Goal: Transaction & Acquisition: Purchase product/service

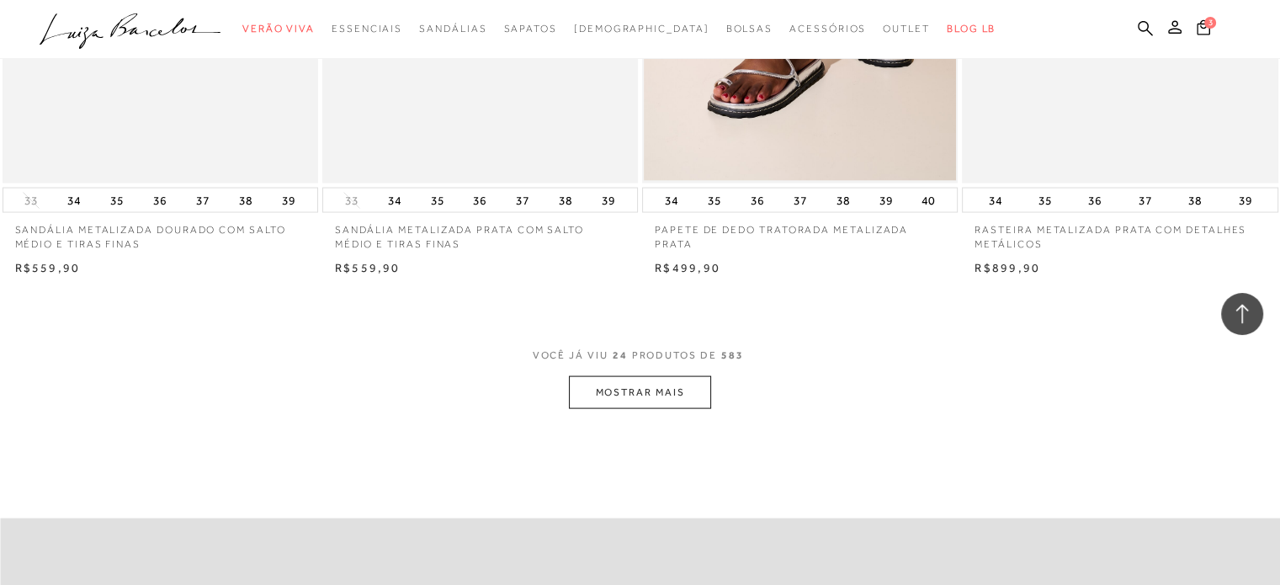
scroll to position [3365, 0]
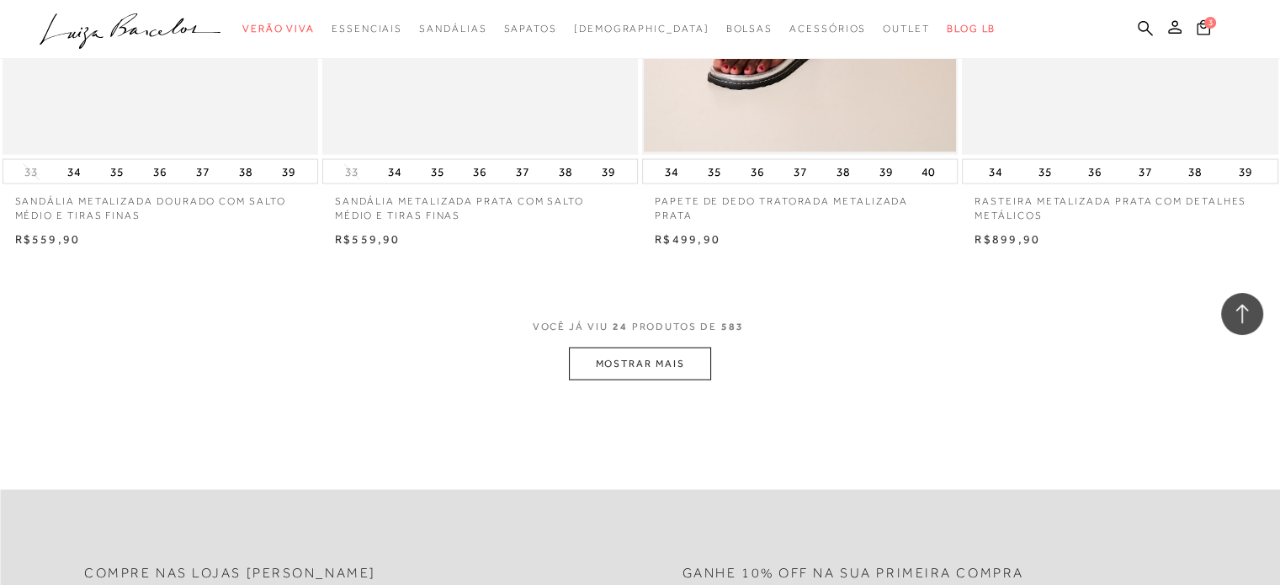
click at [619, 362] on button "MOSTRAR MAIS" at bounding box center [639, 363] width 141 height 33
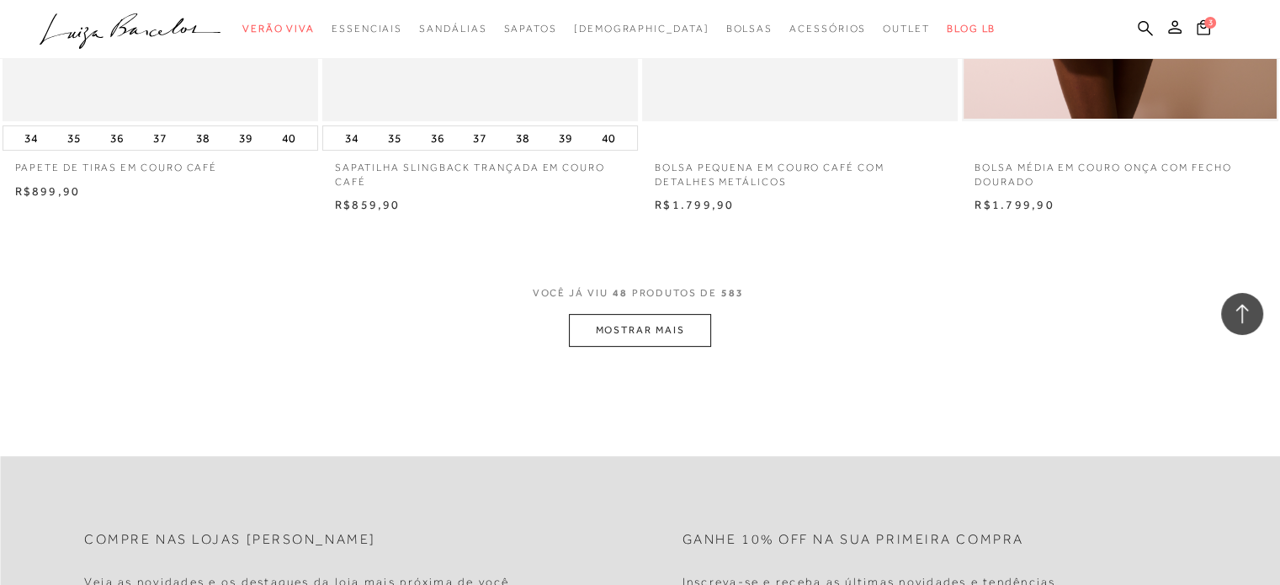
scroll to position [6899, 0]
click at [635, 26] on span "[DEMOGRAPHIC_DATA]" at bounding box center [641, 29] width 135 height 12
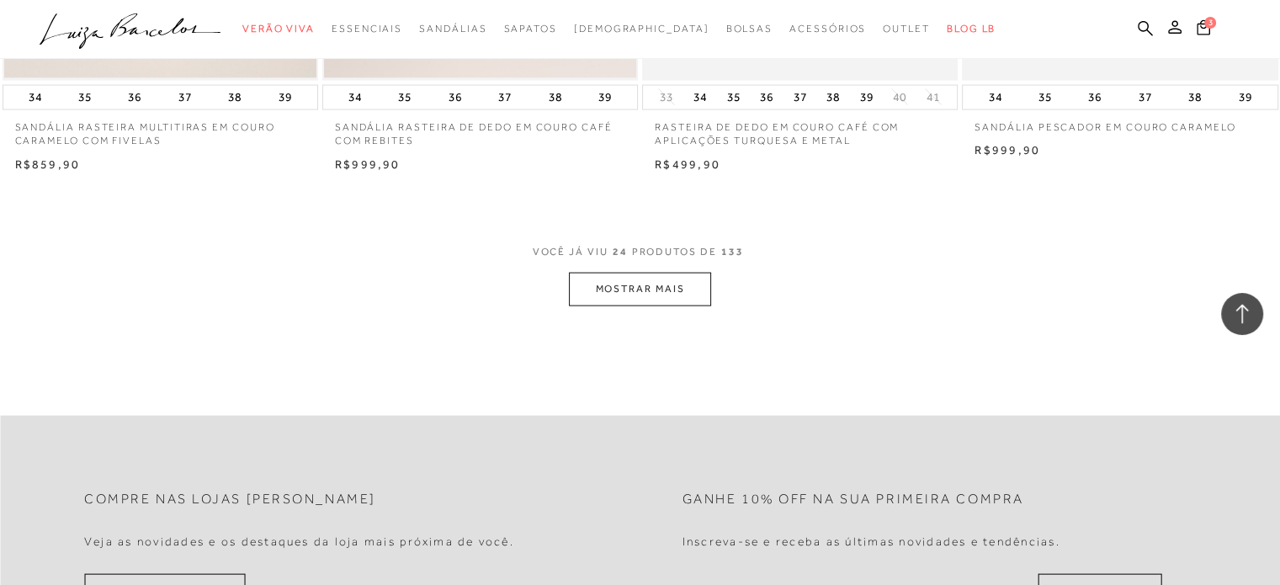
scroll to position [3450, 0]
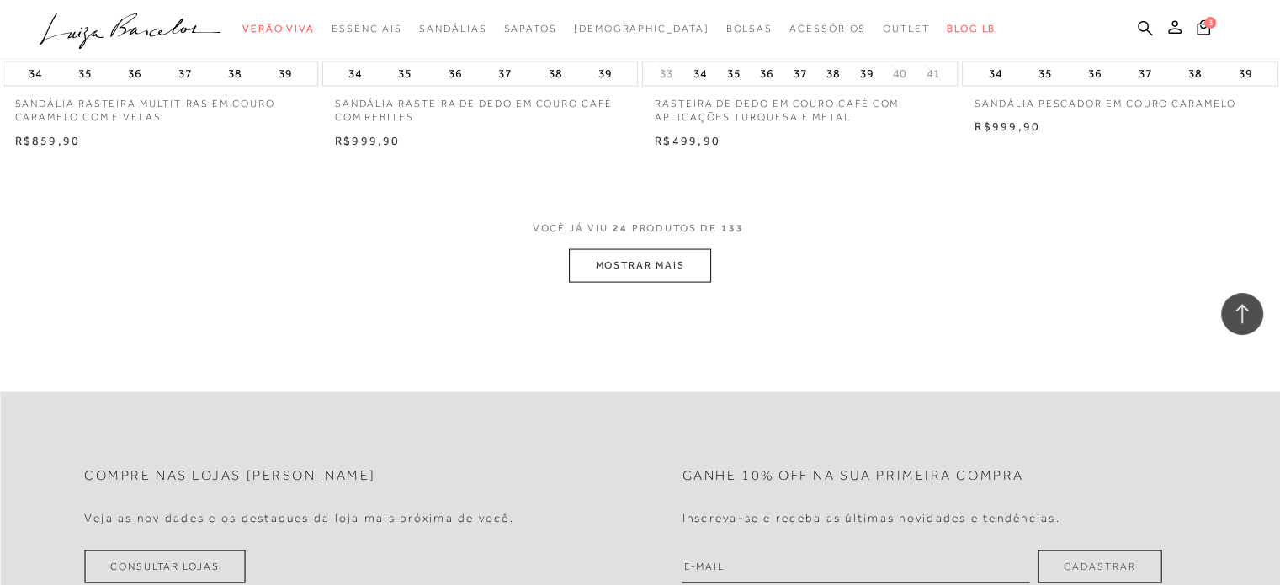
click at [629, 263] on button "MOSTRAR MAIS" at bounding box center [639, 265] width 141 height 33
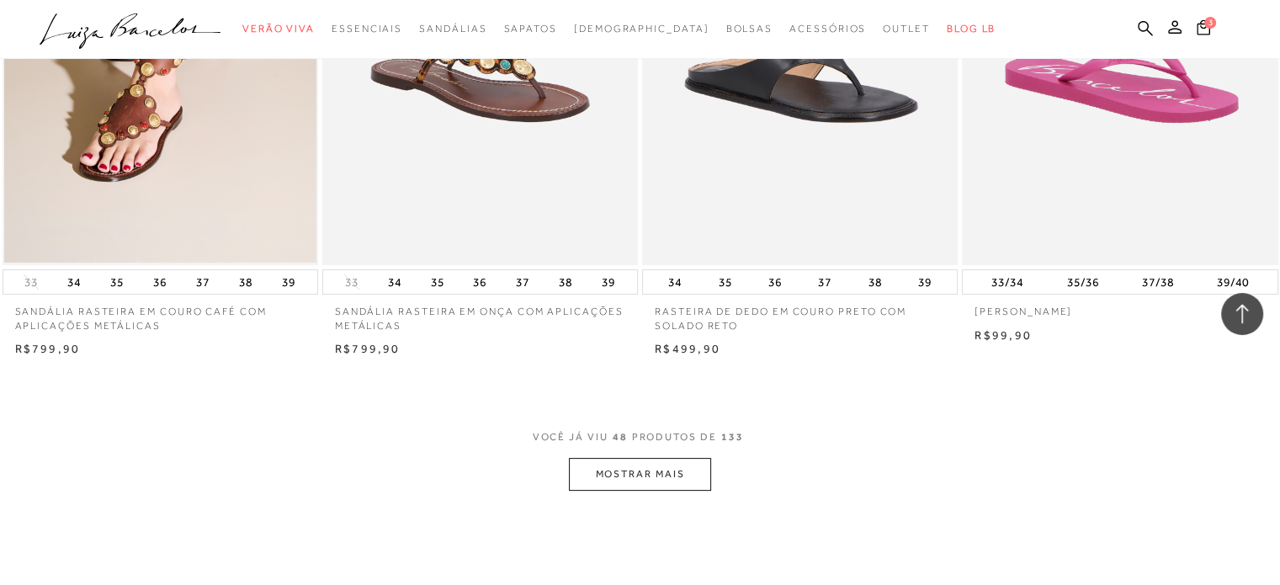
scroll to position [6983, 0]
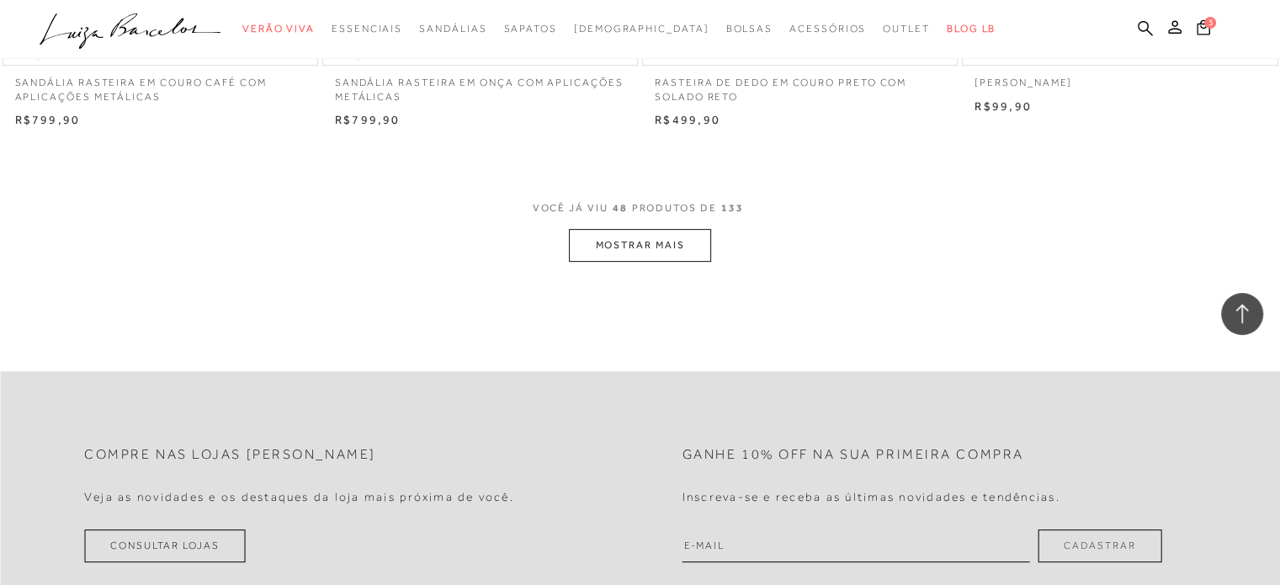
click at [660, 245] on button "MOSTRAR MAIS" at bounding box center [639, 245] width 141 height 33
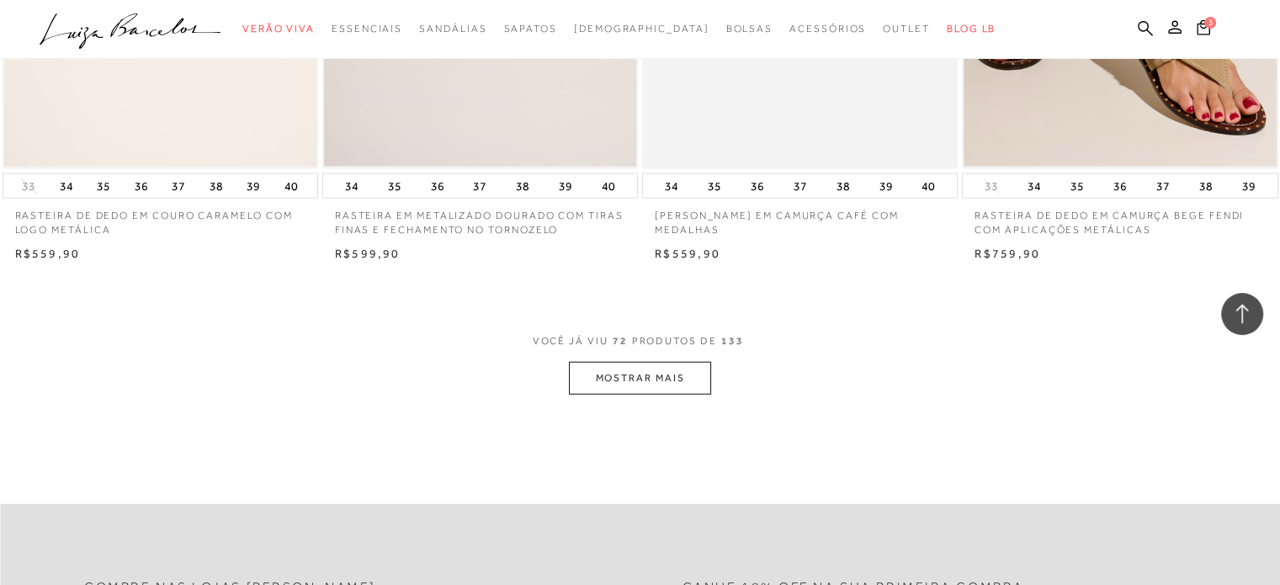
scroll to position [10517, 0]
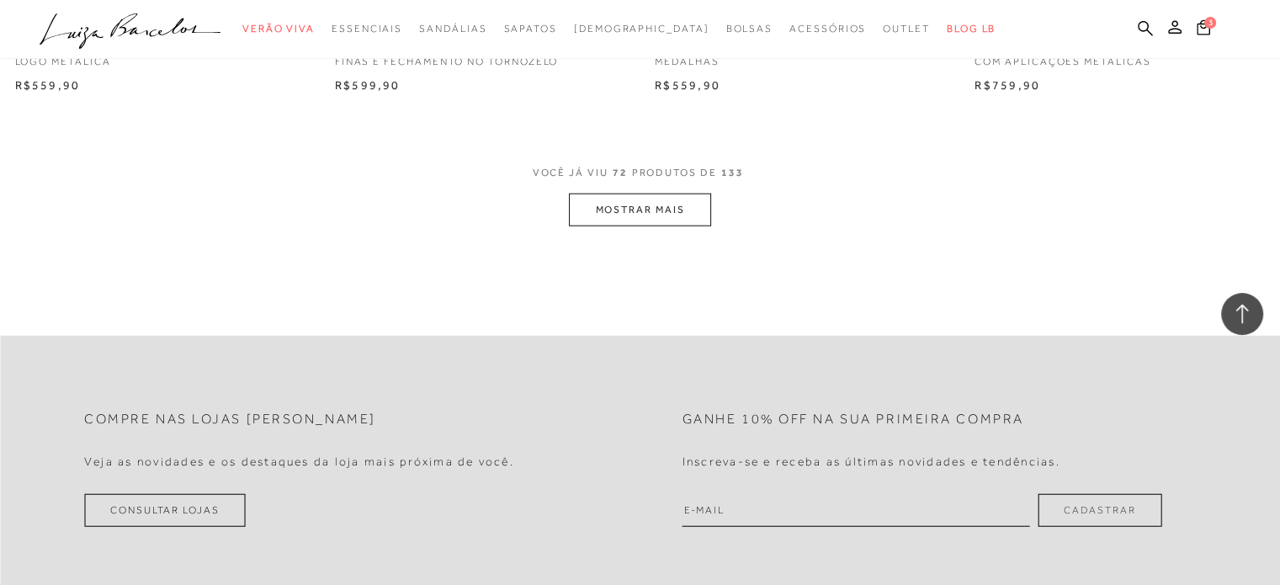
click at [636, 211] on button "MOSTRAR MAIS" at bounding box center [639, 210] width 141 height 33
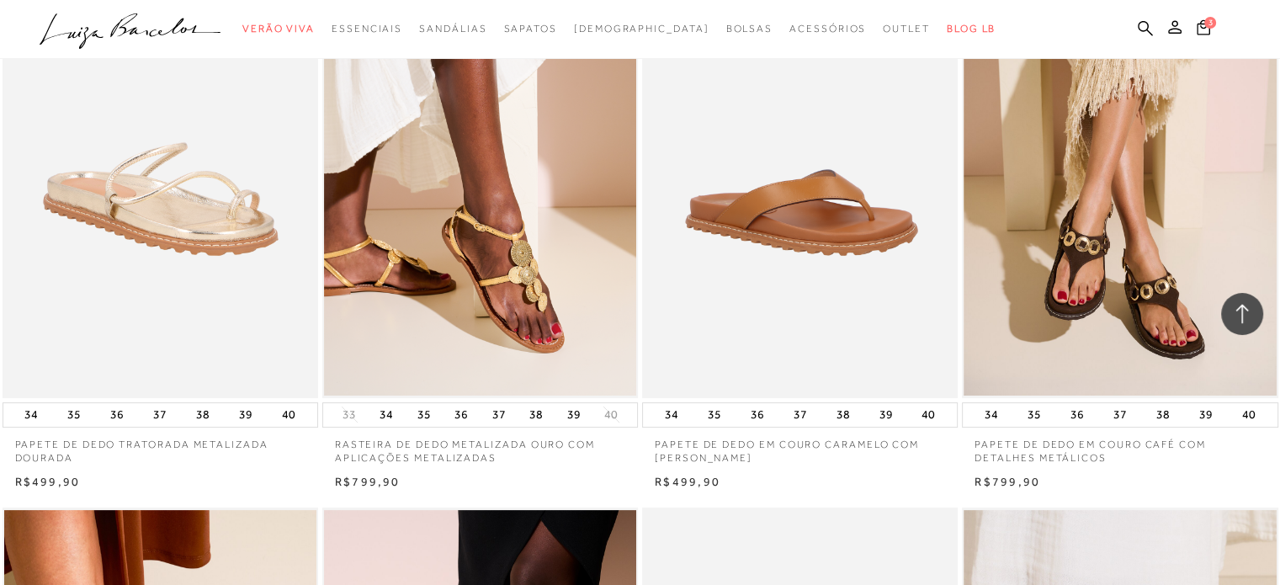
scroll to position [13041, 0]
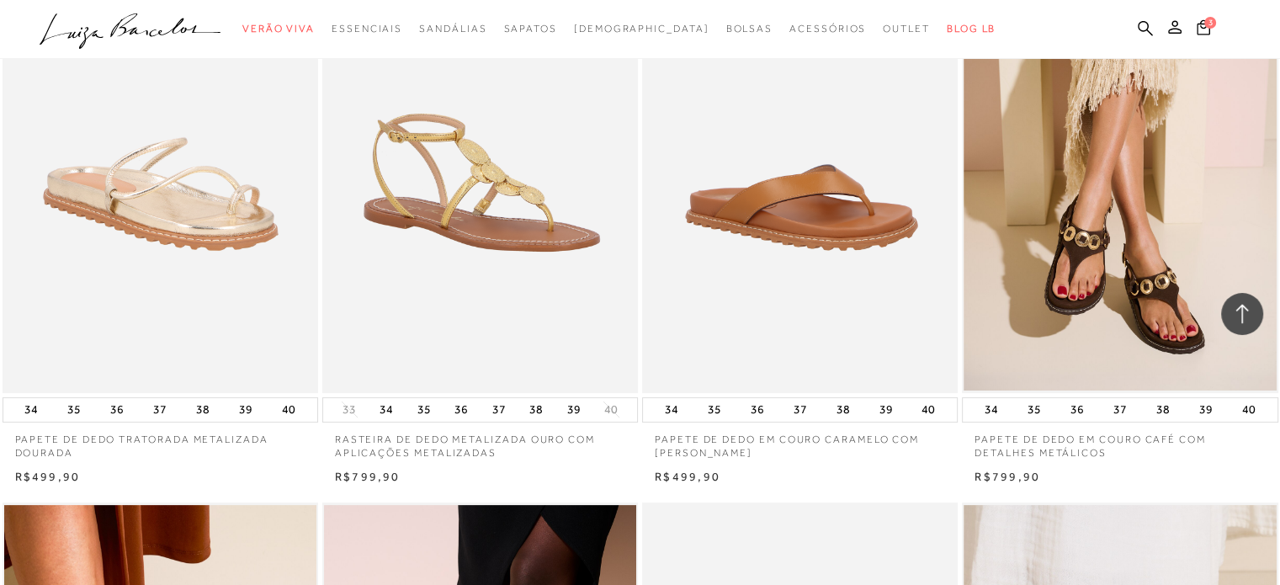
click at [475, 204] on img at bounding box center [481, 156] width 314 height 474
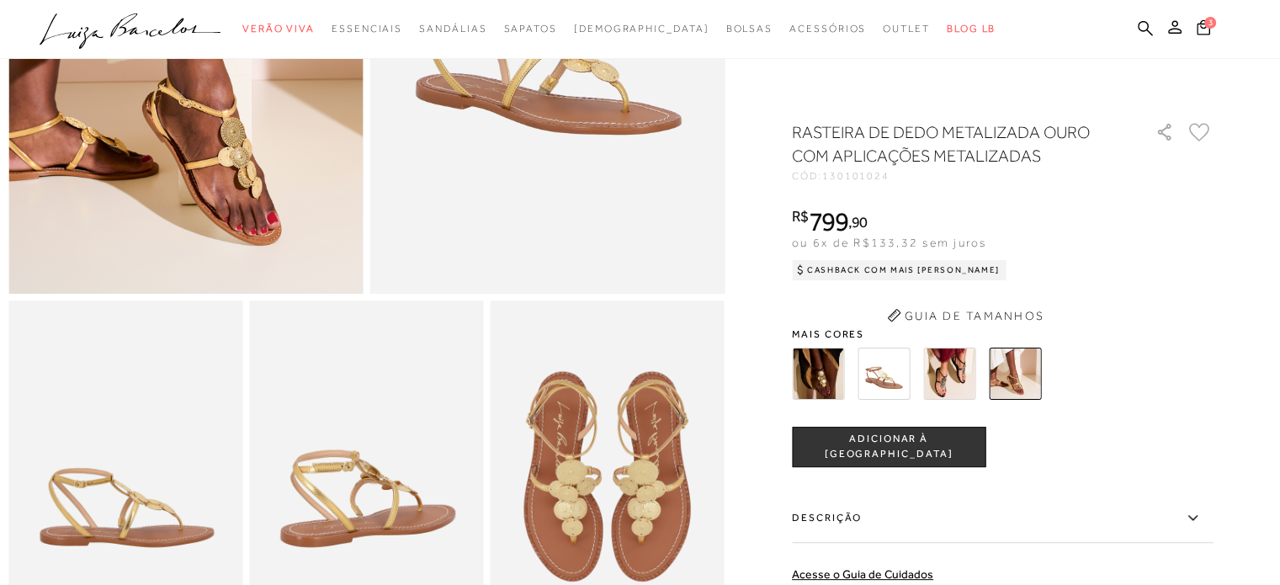
scroll to position [505, 0]
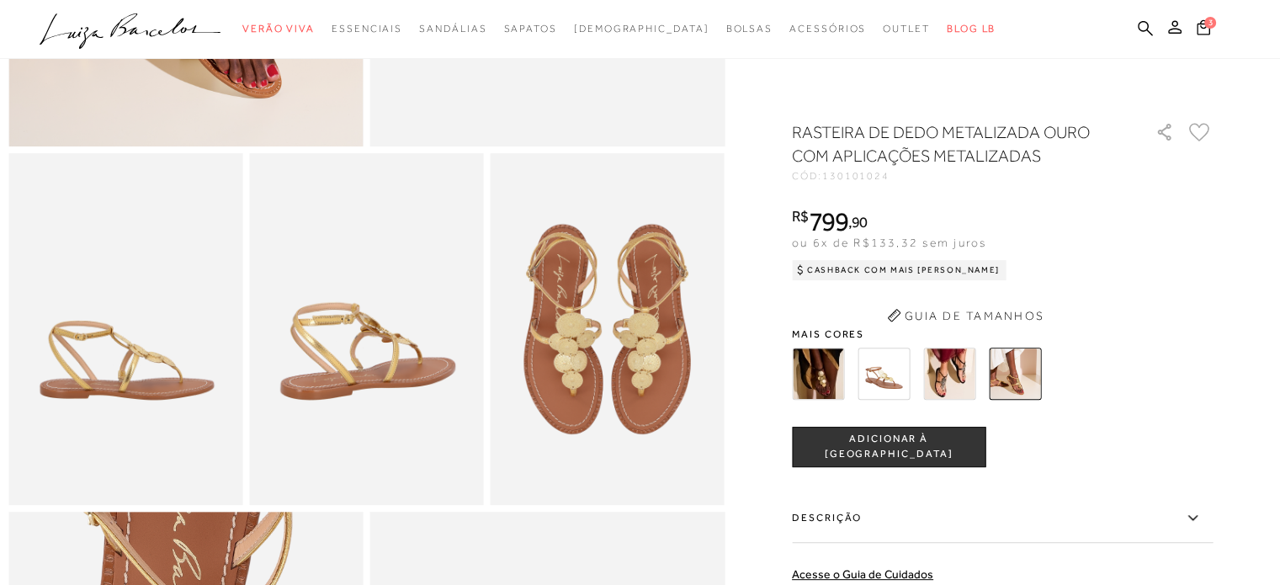
click at [597, 374] on img at bounding box center [608, 328] width 234 height 351
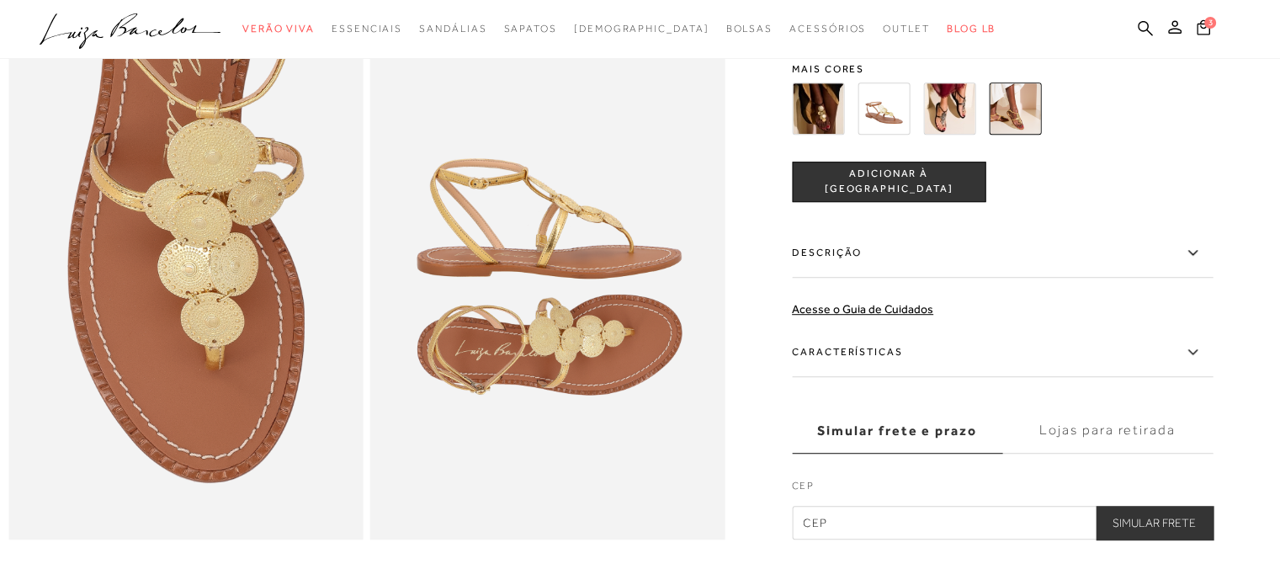
scroll to position [1010, 0]
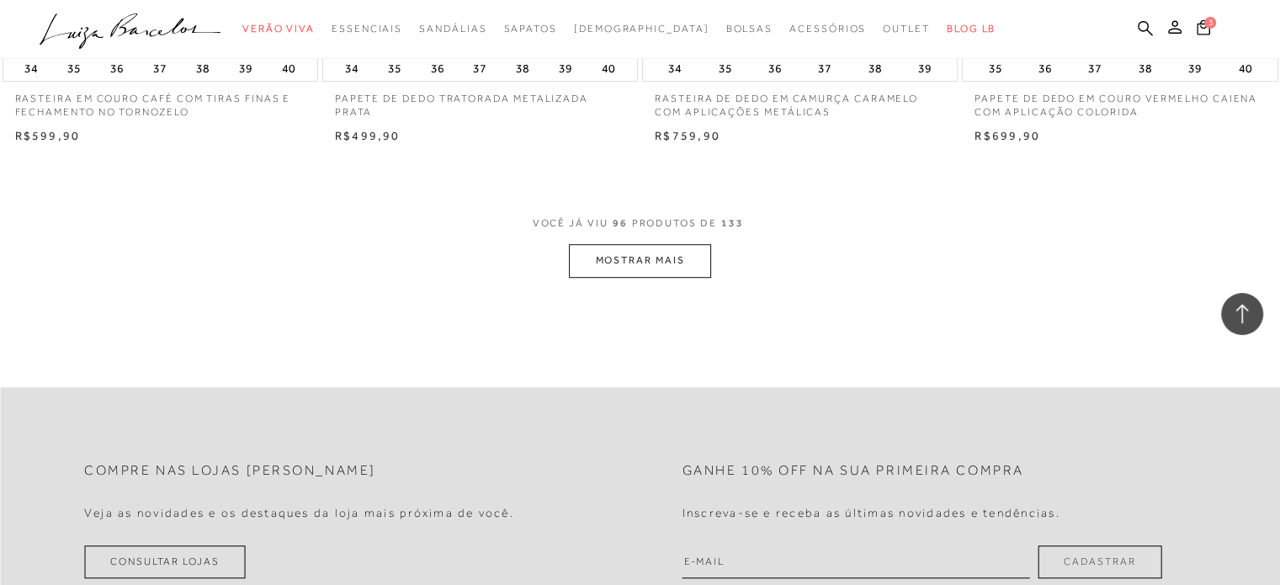
scroll to position [13967, 0]
click at [646, 258] on button "MOSTRAR MAIS" at bounding box center [639, 258] width 141 height 33
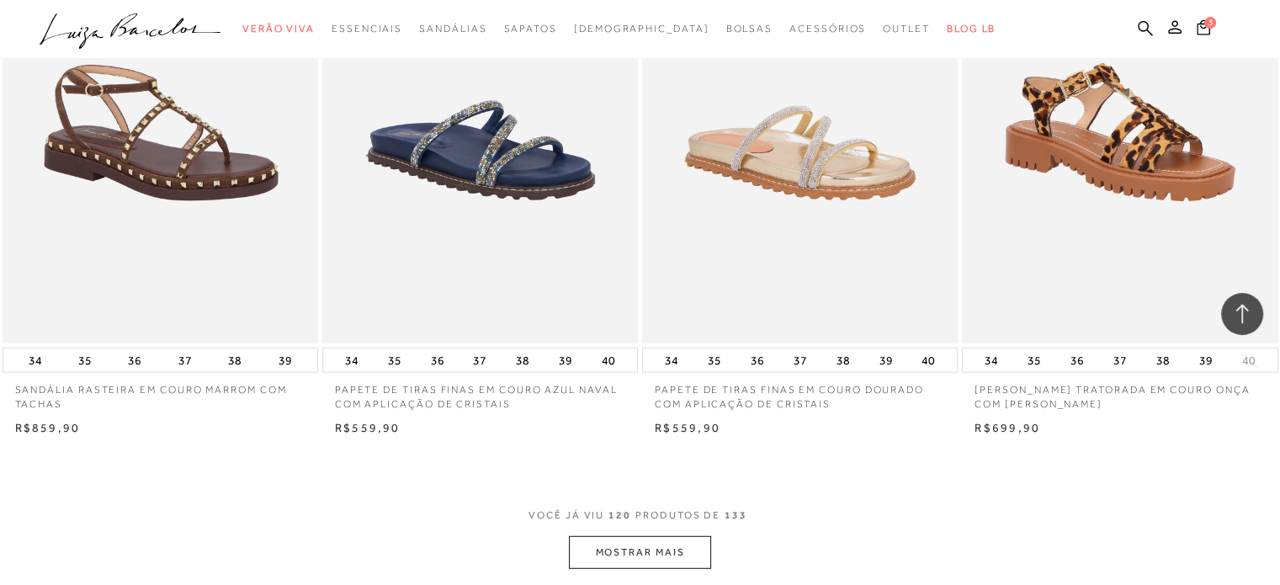
scroll to position [17248, 0]
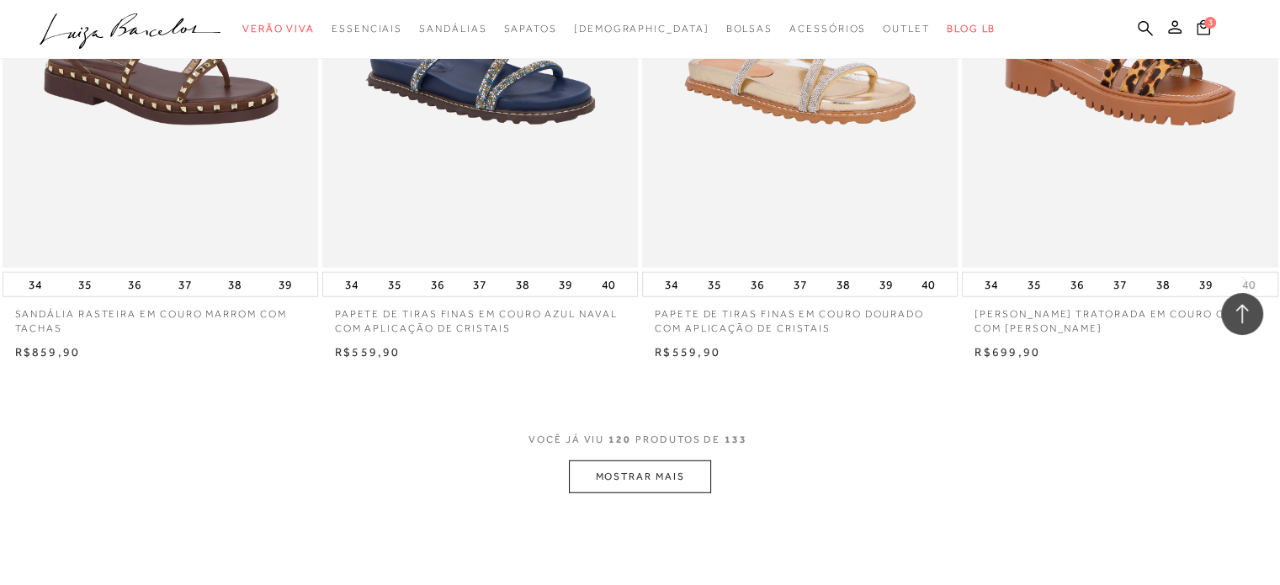
click at [629, 470] on button "MOSTRAR MAIS" at bounding box center [639, 476] width 141 height 33
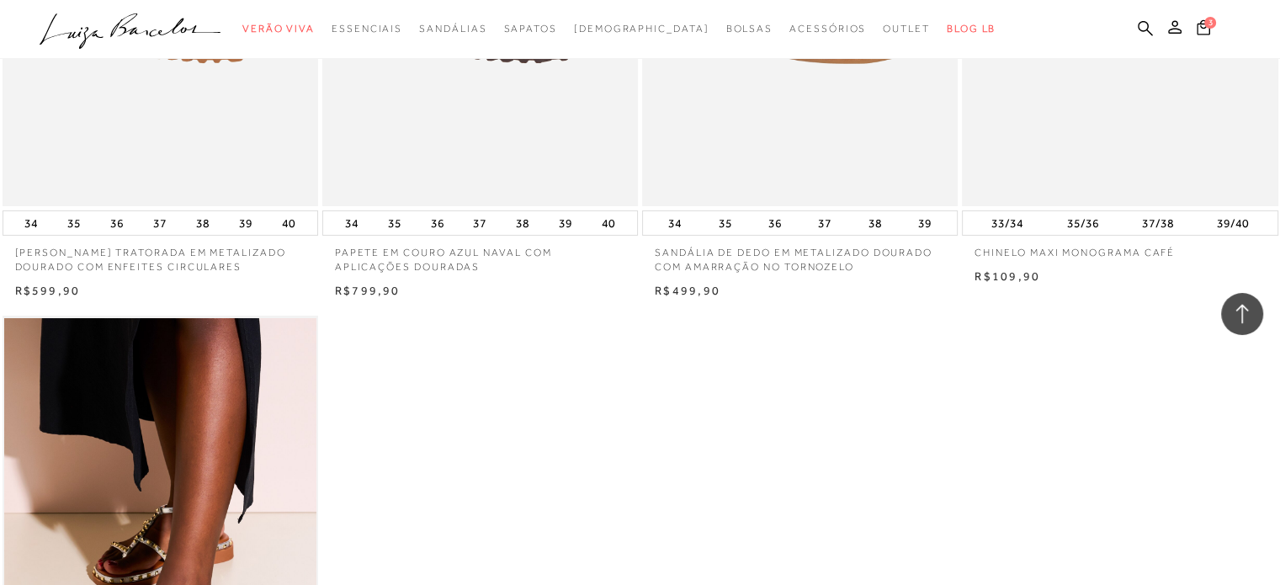
scroll to position [19267, 0]
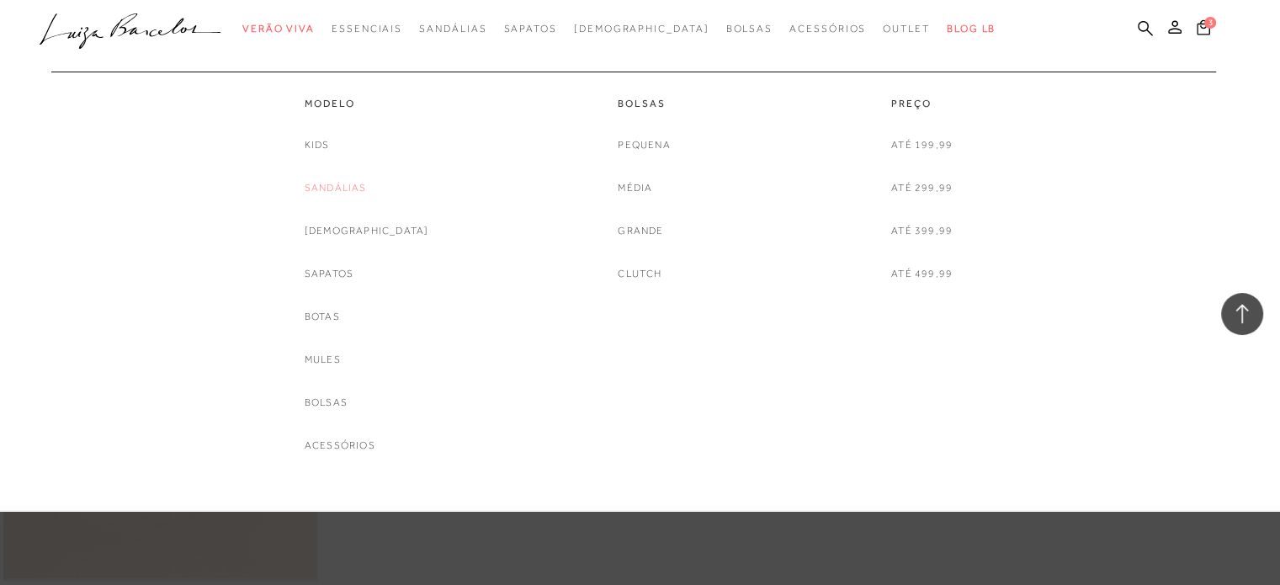
click at [347, 181] on link "Sandálias" at bounding box center [336, 188] width 62 height 18
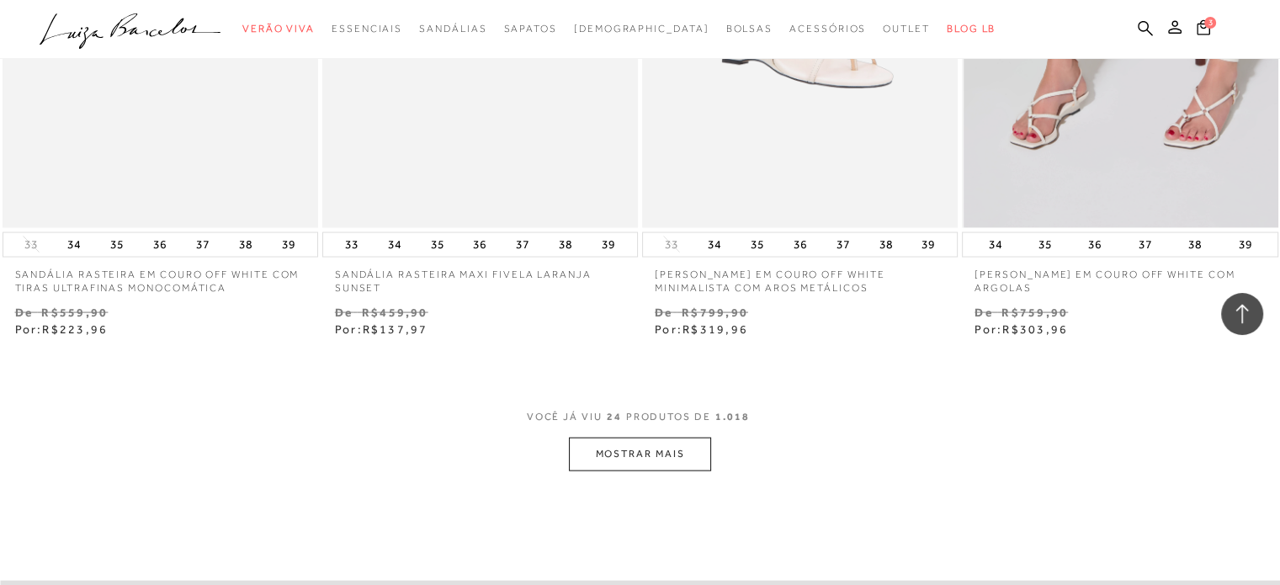
scroll to position [3618, 0]
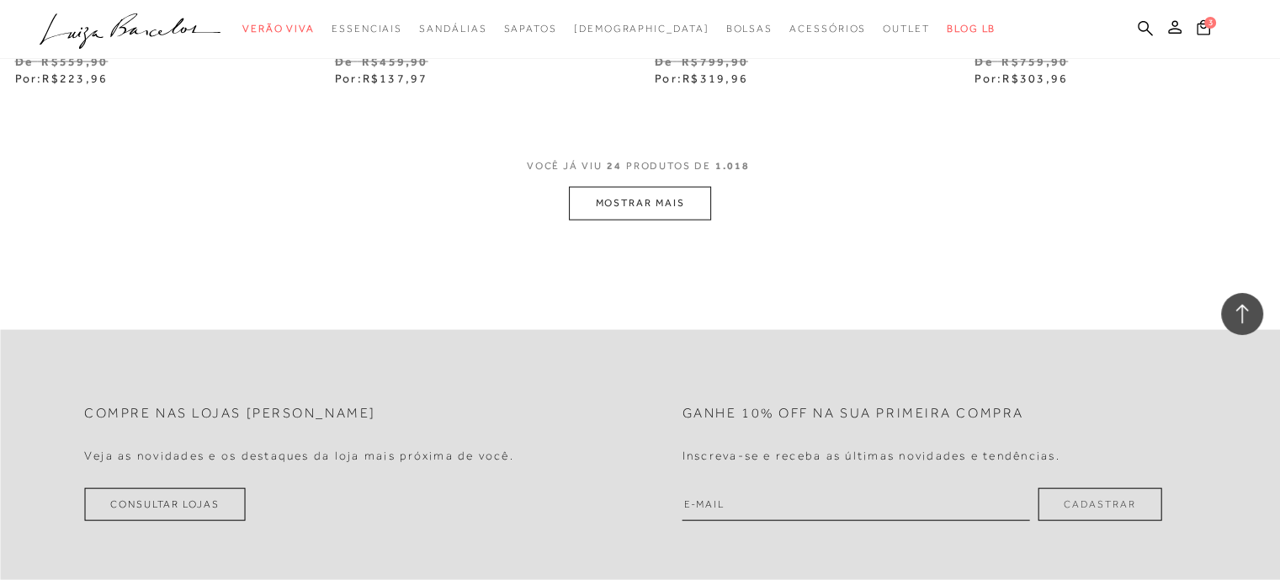
click at [644, 204] on button "MOSTRAR MAIS" at bounding box center [639, 203] width 141 height 33
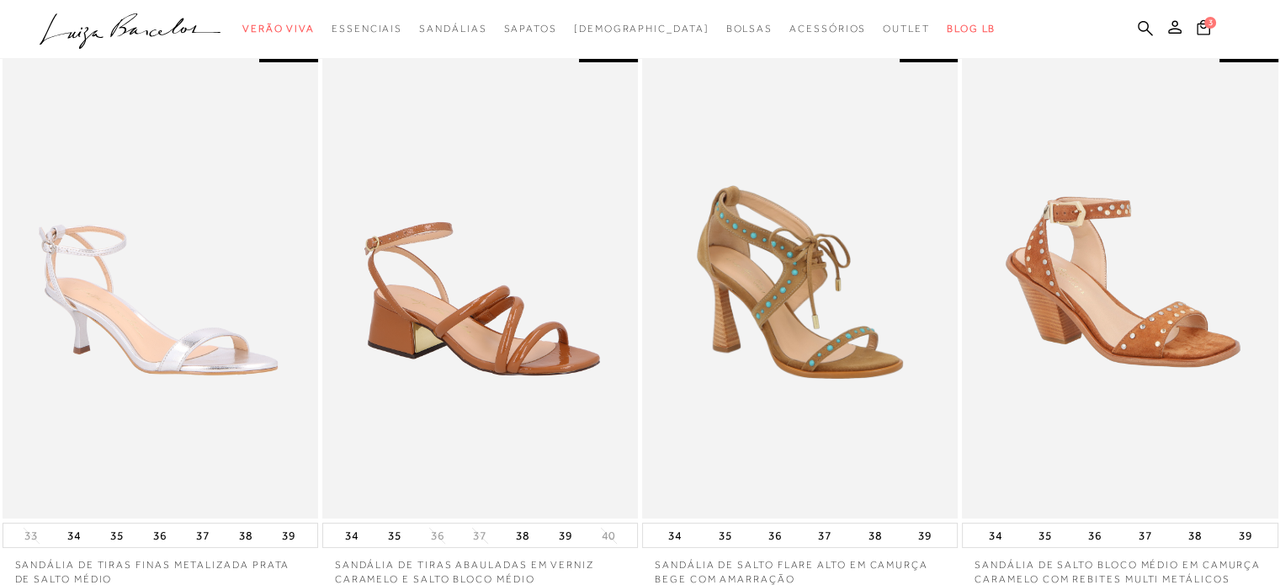
scroll to position [0, 0]
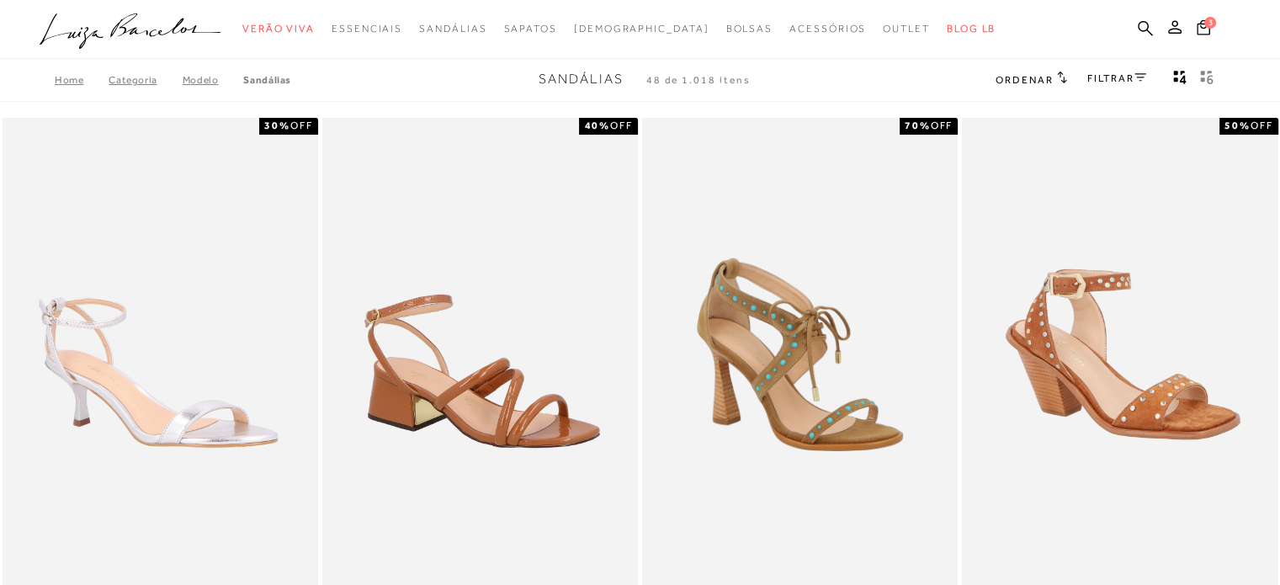
click at [1139, 75] on icon at bounding box center [1140, 77] width 12 height 8
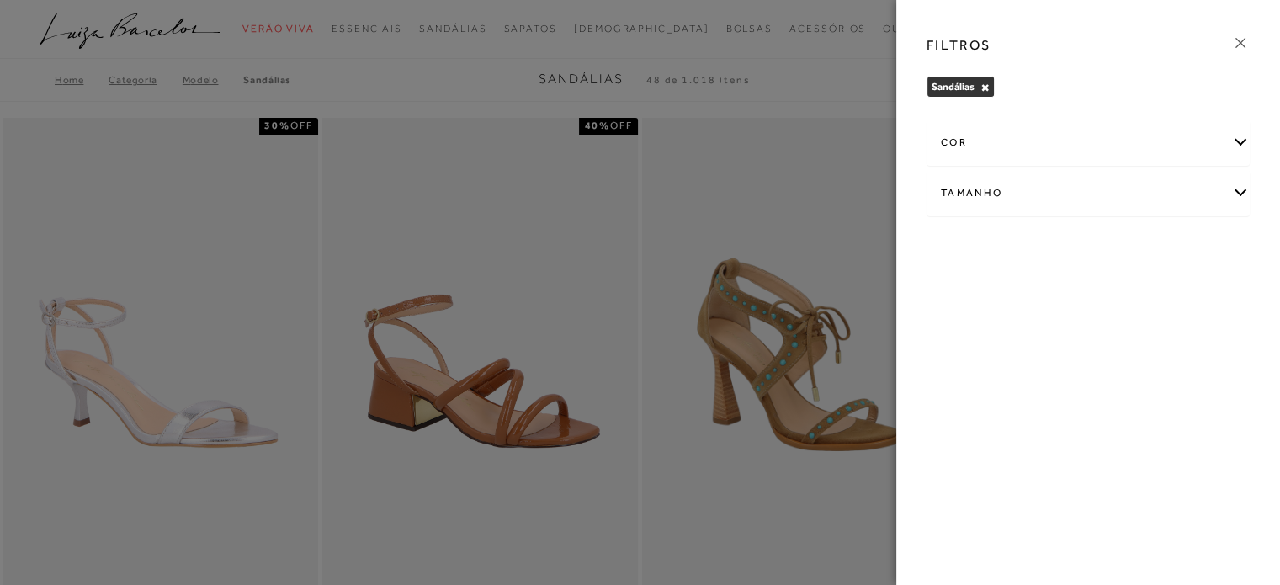
click at [1240, 195] on div "Tamanho" at bounding box center [1087, 193] width 321 height 45
click at [1071, 337] on span "37" at bounding box center [1064, 336] width 24 height 13
click at [1064, 337] on input "37" at bounding box center [1056, 339] width 17 height 17
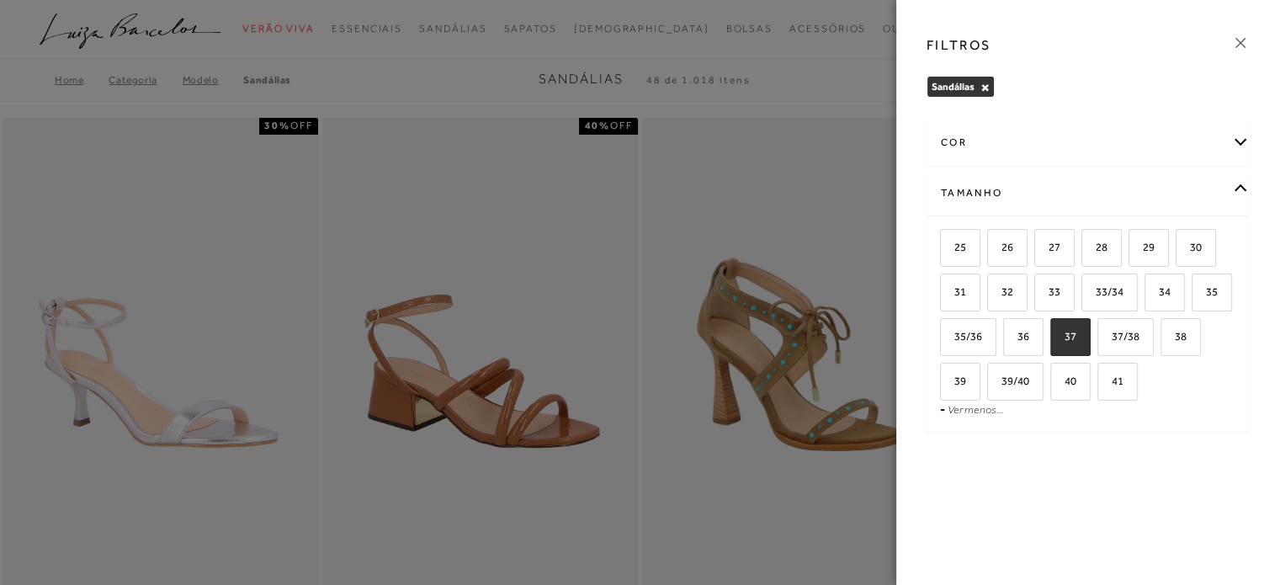
checkbox input "true"
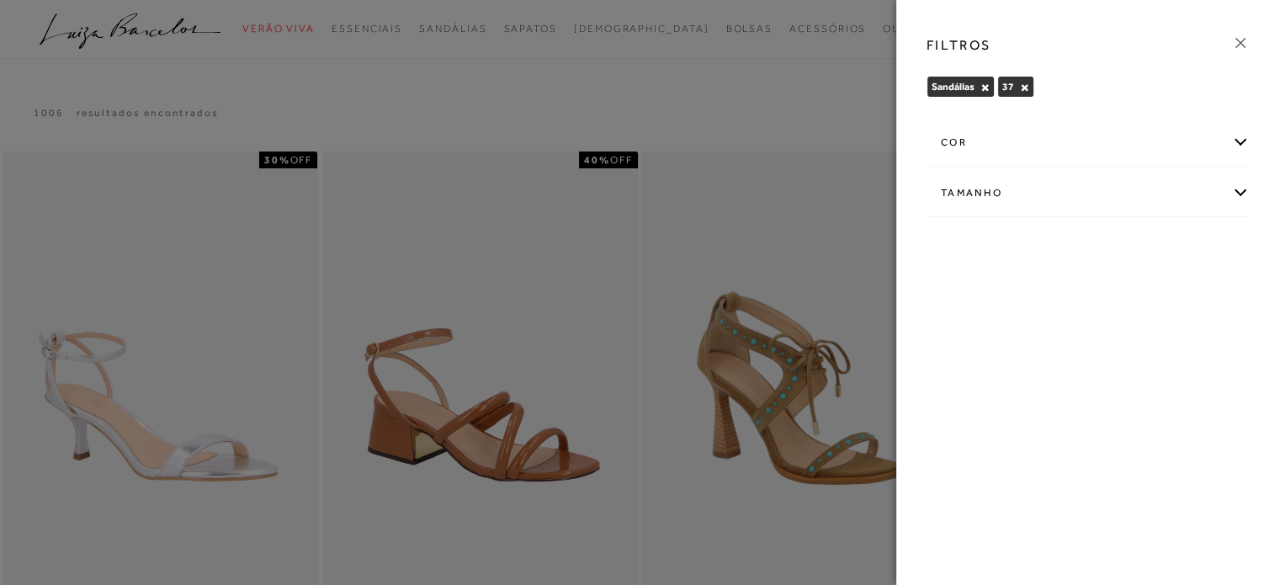
click at [846, 175] on div at bounding box center [640, 292] width 1280 height 585
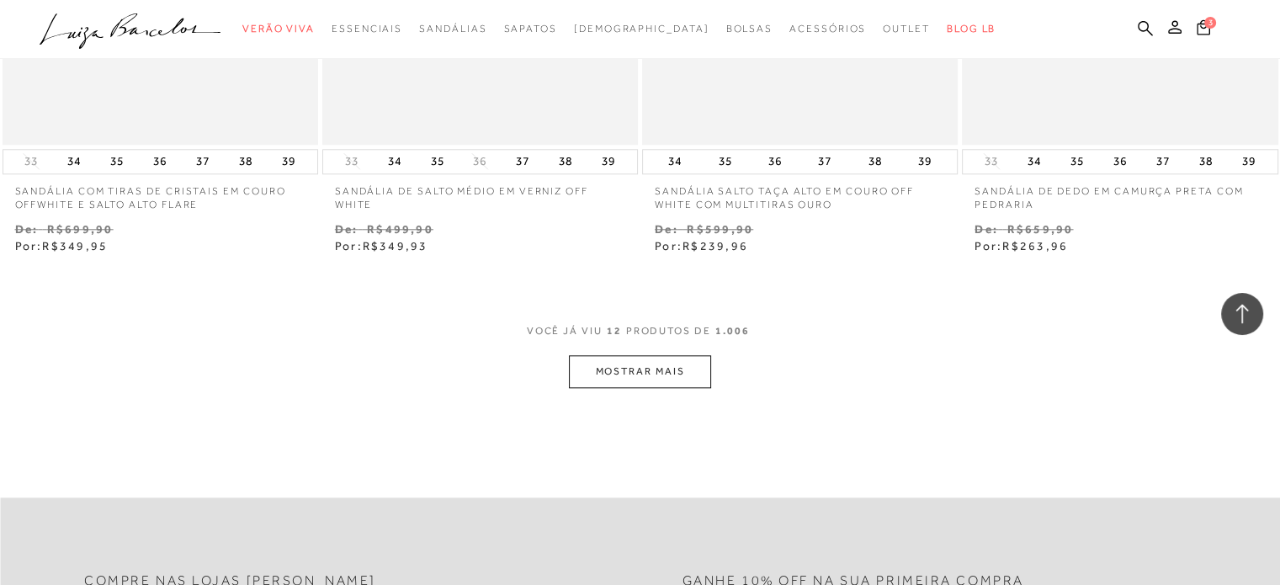
scroll to position [1683, 0]
click at [668, 379] on button "MOSTRAR MAIS" at bounding box center [639, 370] width 141 height 33
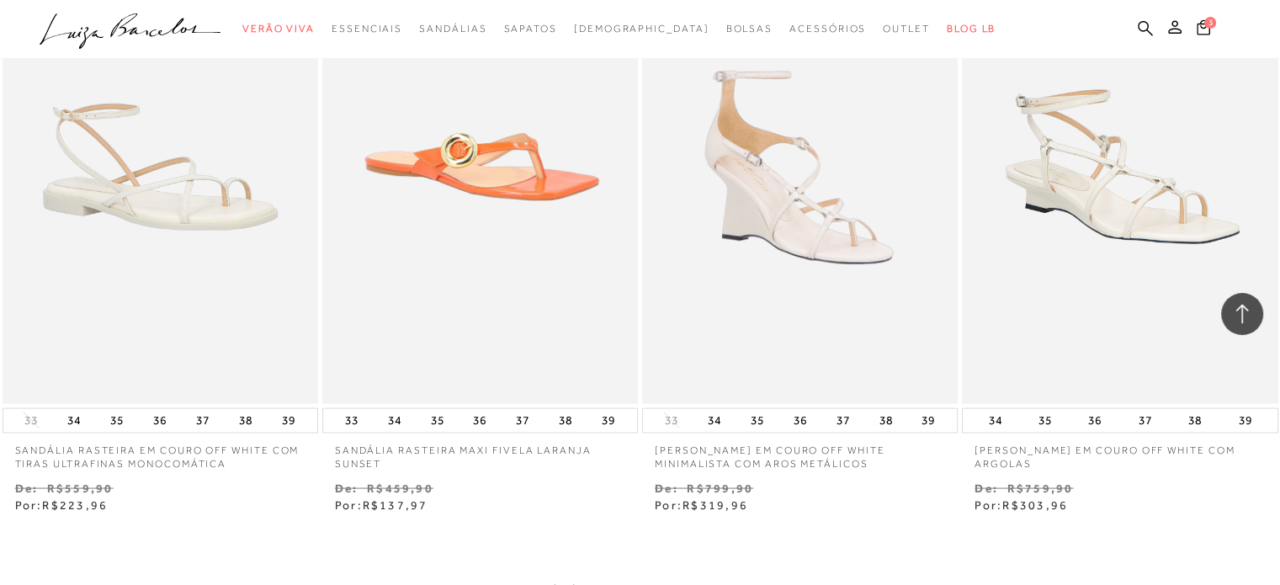
scroll to position [3450, 0]
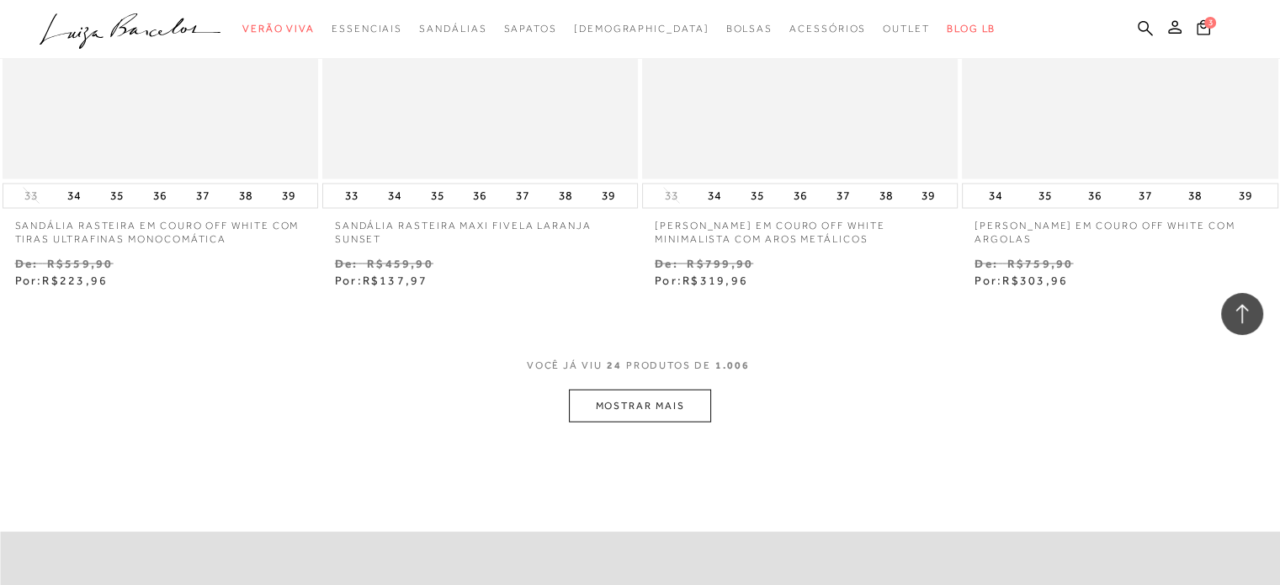
click at [668, 400] on button "MOSTRAR MAIS" at bounding box center [639, 406] width 141 height 33
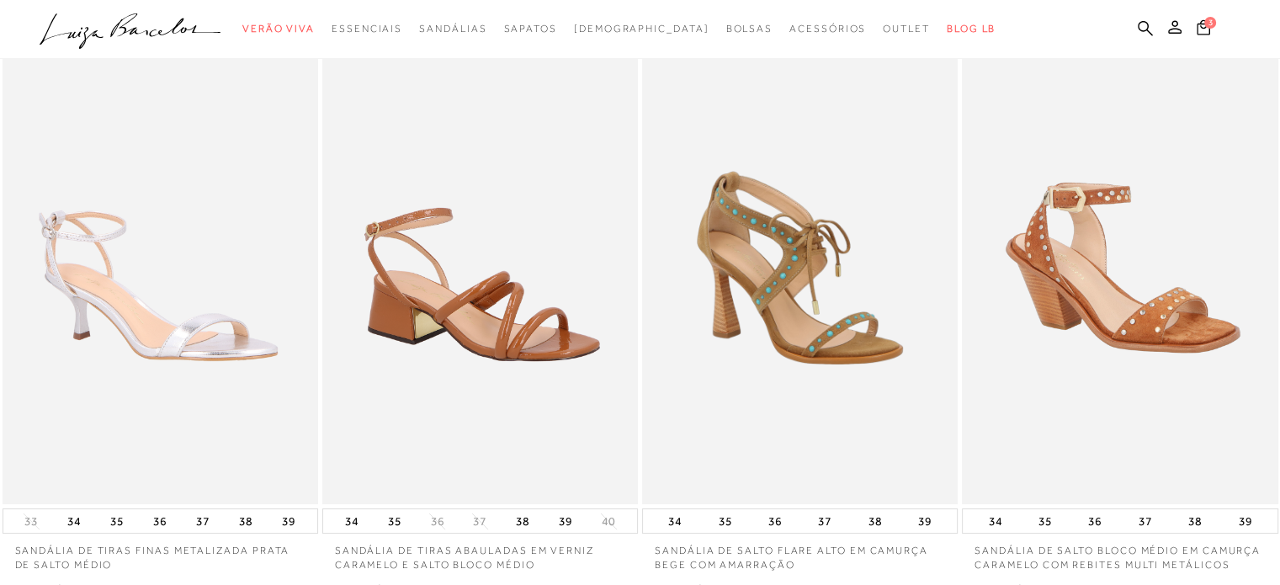
scroll to position [0, 0]
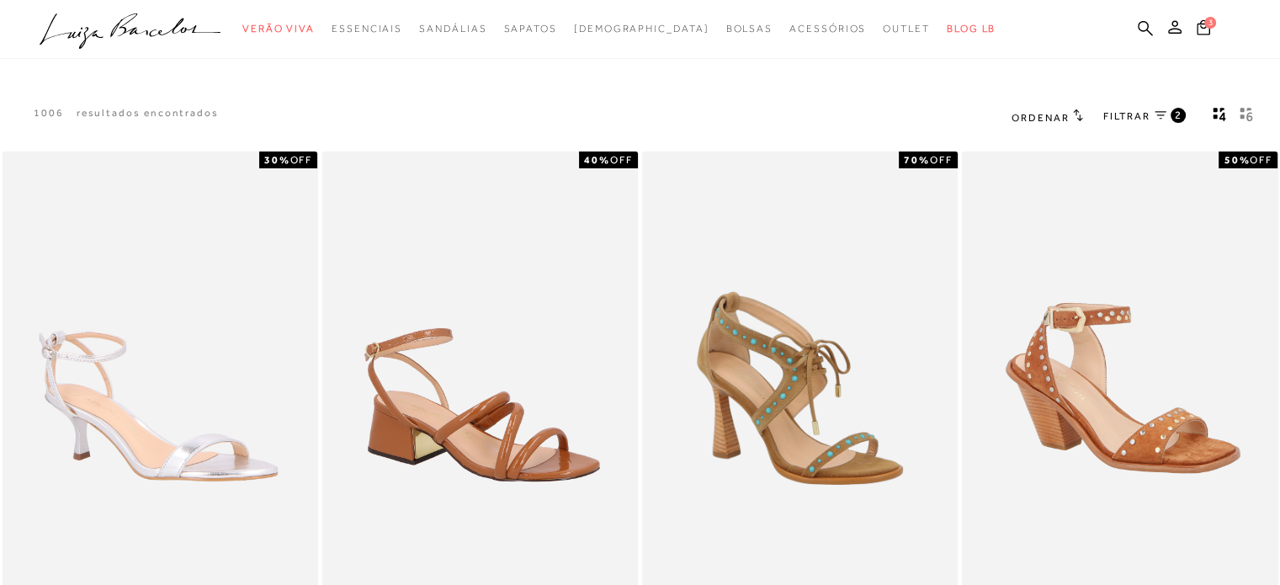
click at [1157, 117] on icon at bounding box center [1160, 115] width 12 height 8
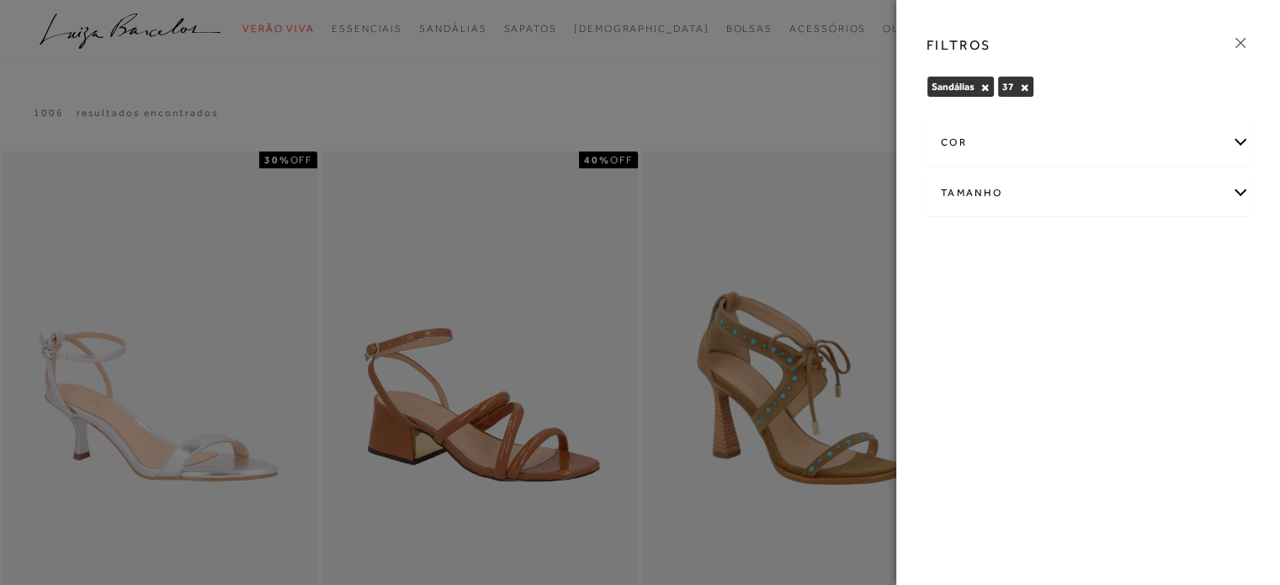
click at [1232, 188] on div "Tamanho" at bounding box center [1087, 193] width 321 height 45
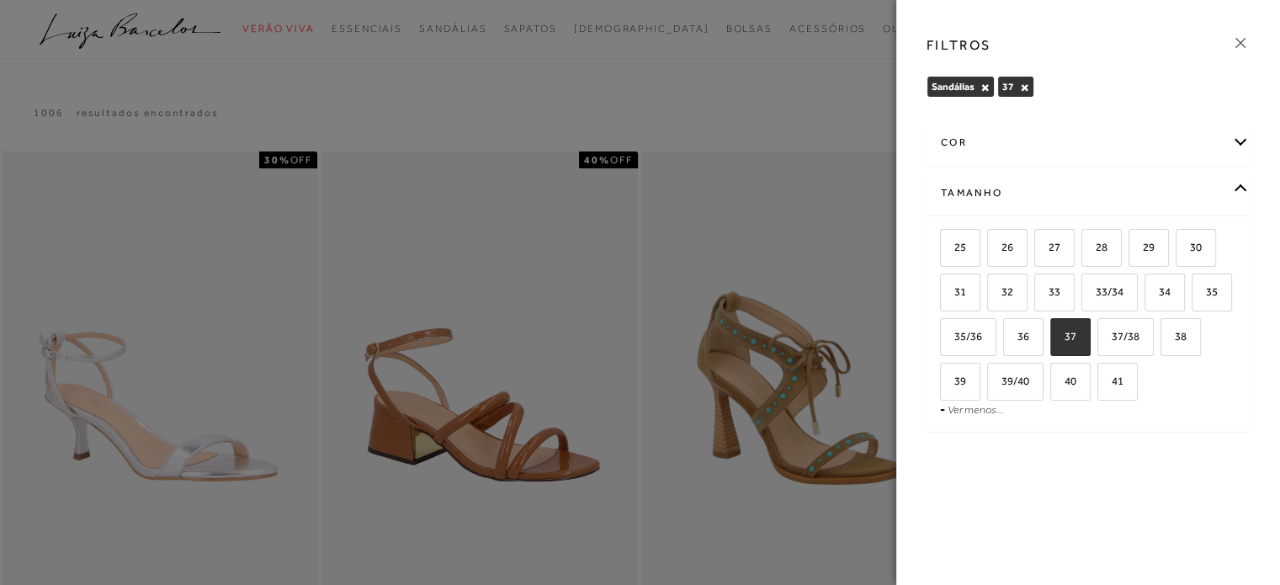
click at [1232, 188] on div "Tamanho" at bounding box center [1087, 193] width 321 height 45
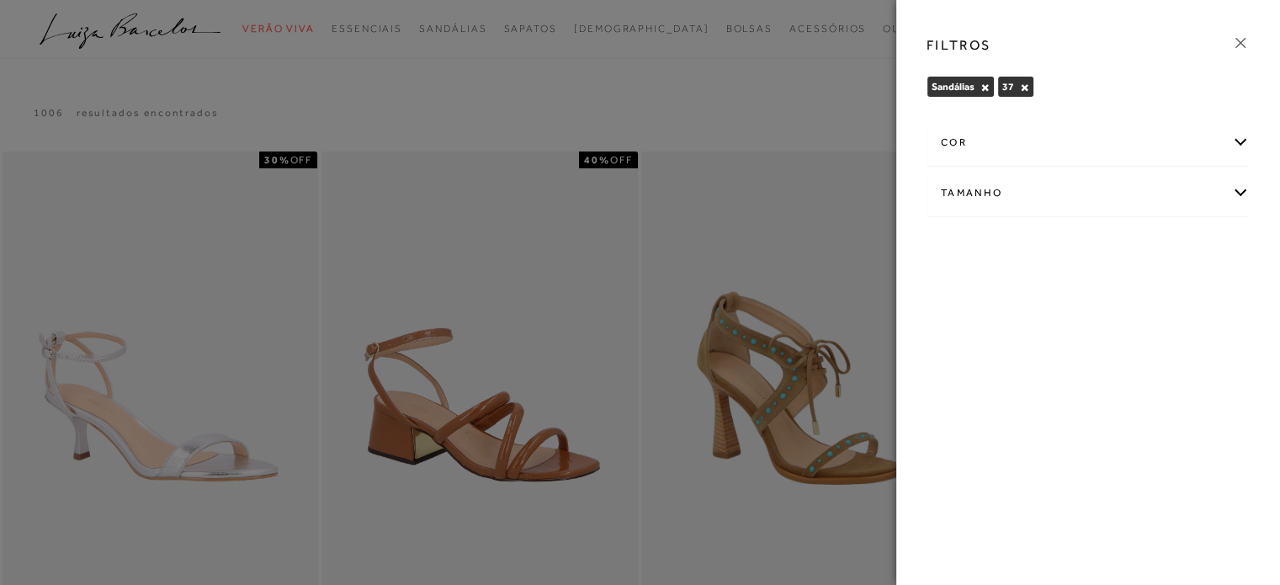
click at [1238, 137] on div "cor" at bounding box center [1087, 142] width 321 height 45
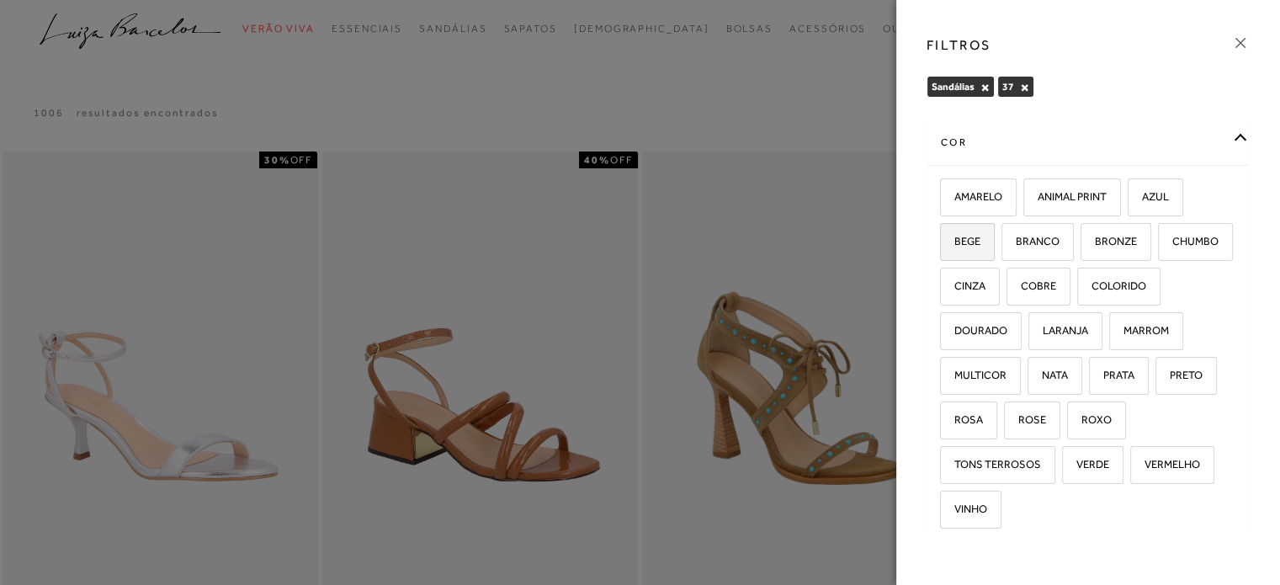
click at [959, 232] on label "BEGE" at bounding box center [967, 242] width 53 height 36
click at [954, 236] on input "BEGE" at bounding box center [945, 244] width 17 height 17
checkbox input "true"
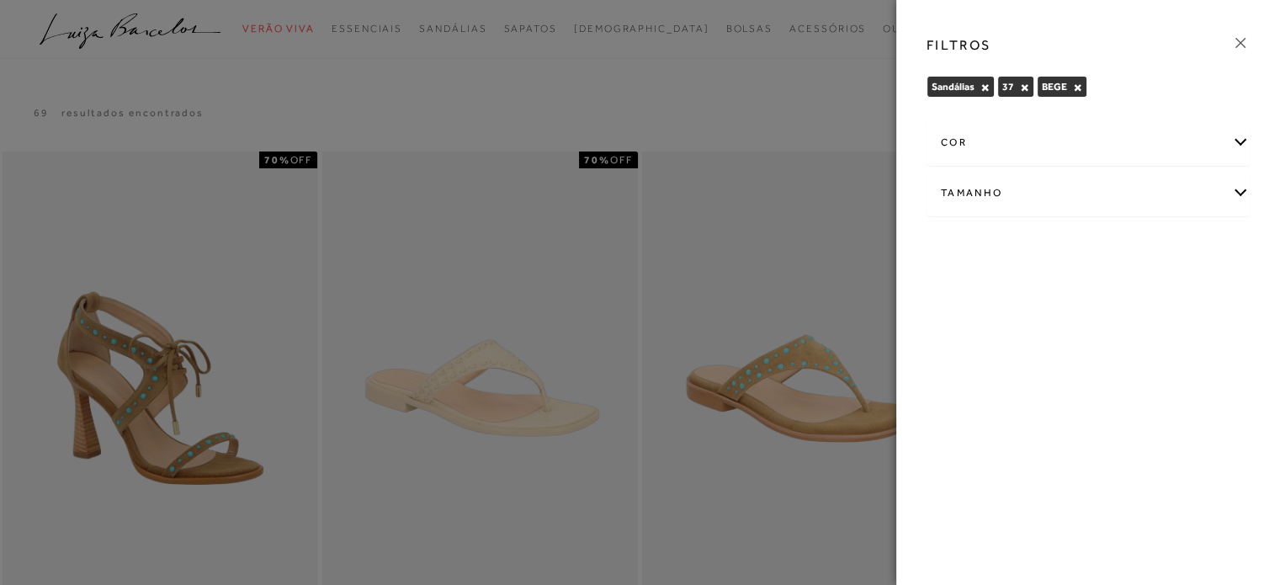
click at [1237, 143] on div "cor" at bounding box center [1087, 142] width 321 height 45
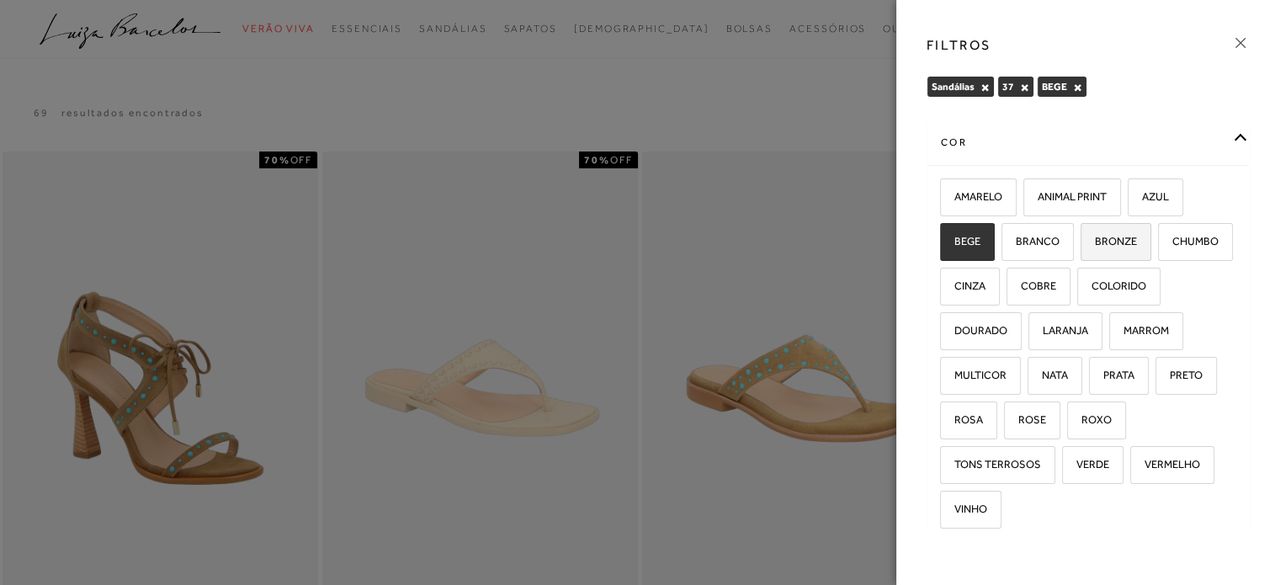
click at [1121, 230] on label "BRONZE" at bounding box center [1115, 242] width 69 height 36
click at [1095, 236] on input "BRONZE" at bounding box center [1086, 244] width 17 height 17
checkbox input "true"
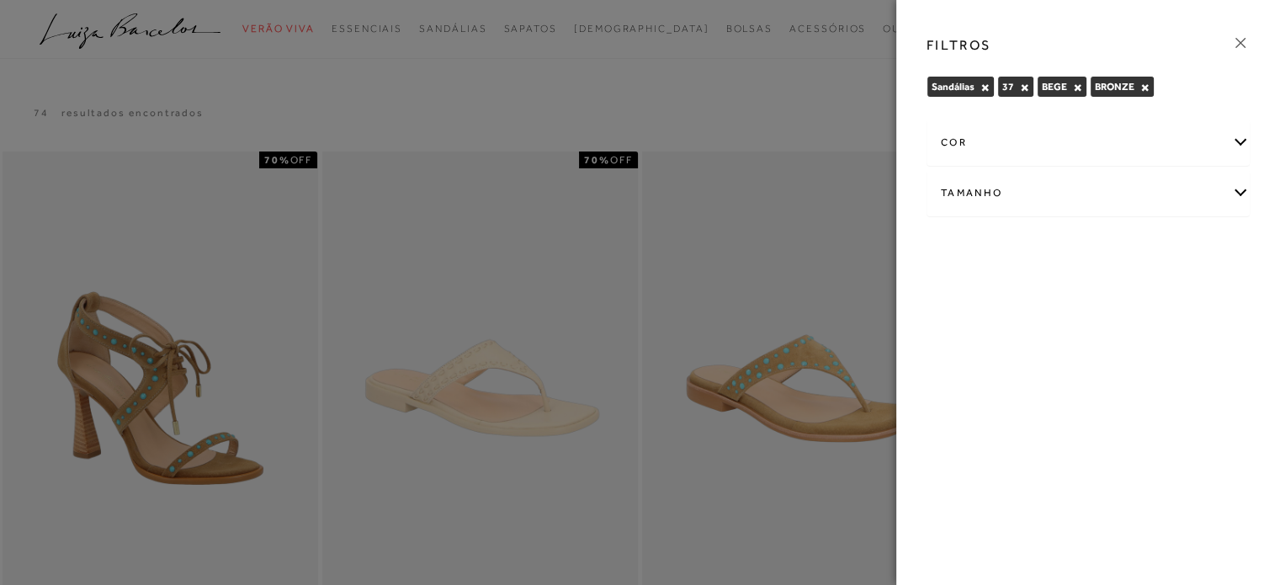
click at [1242, 147] on div "cor" at bounding box center [1087, 142] width 321 height 45
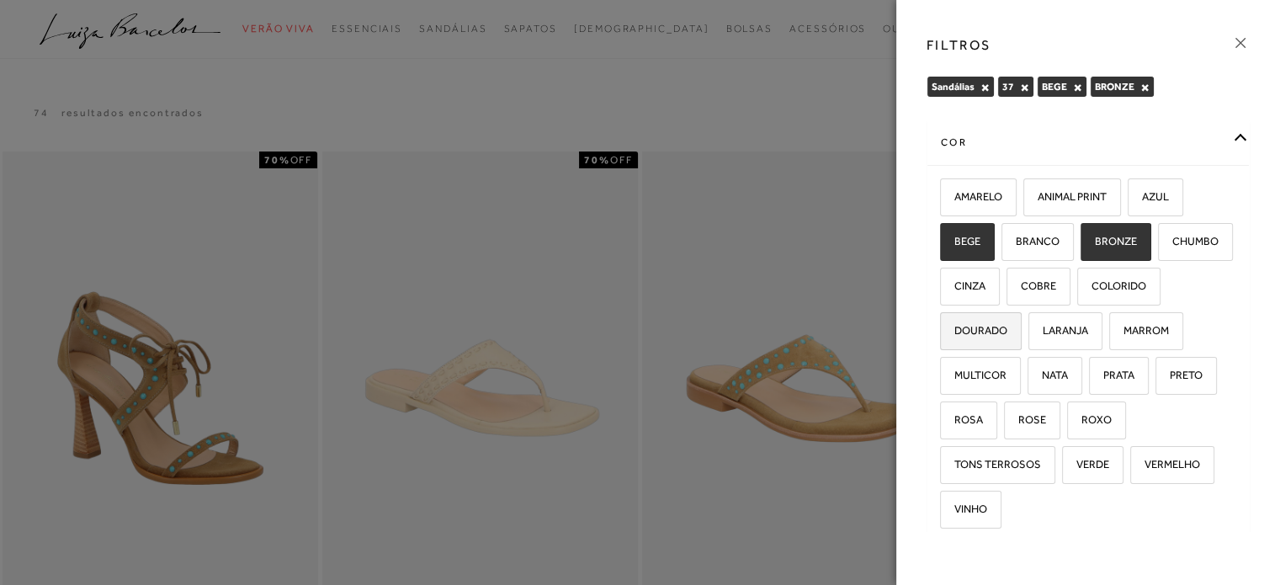
click at [1007, 329] on span "DOURADO" at bounding box center [974, 330] width 66 height 13
click at [954, 329] on input "DOURADO" at bounding box center [945, 333] width 17 height 17
checkbox input "true"
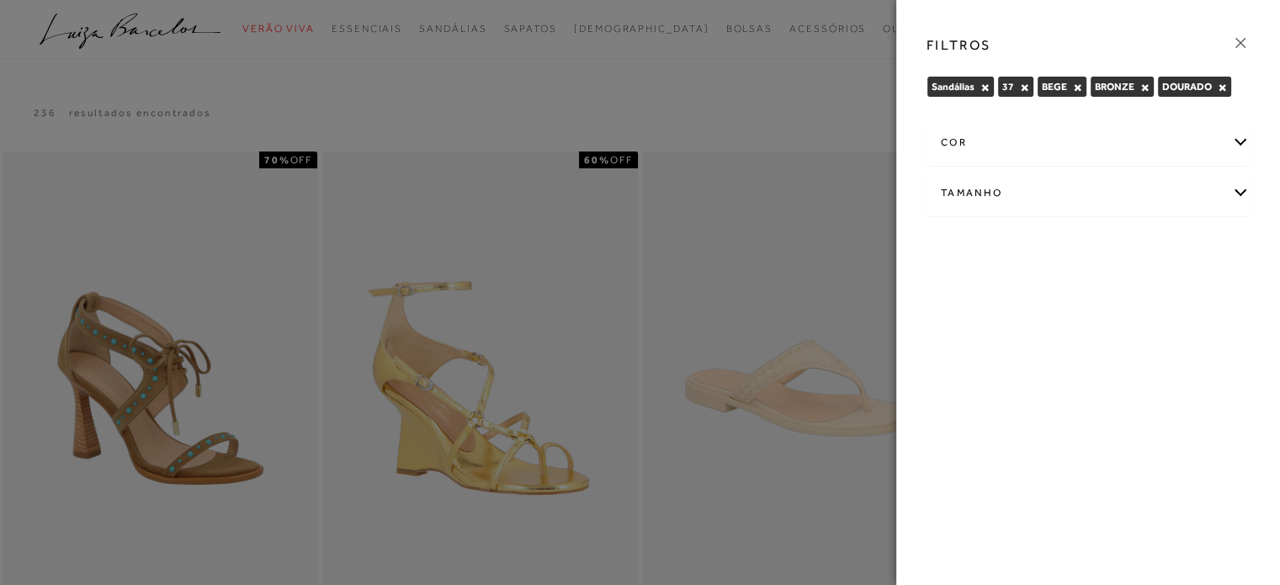
click at [800, 119] on div at bounding box center [640, 292] width 1280 height 585
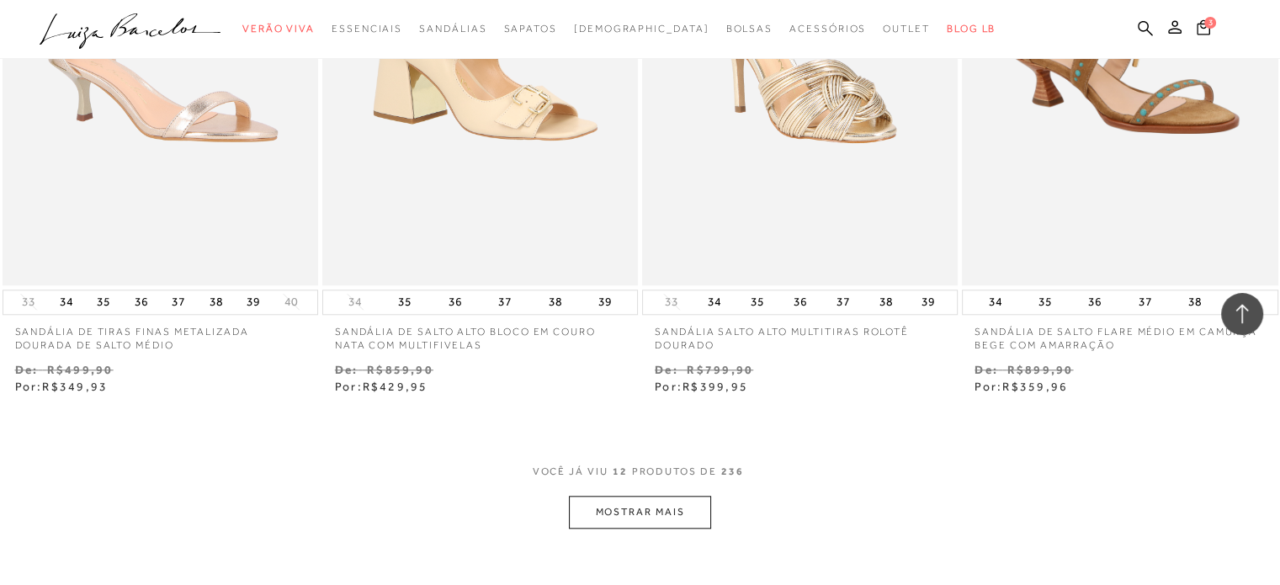
scroll to position [1767, 0]
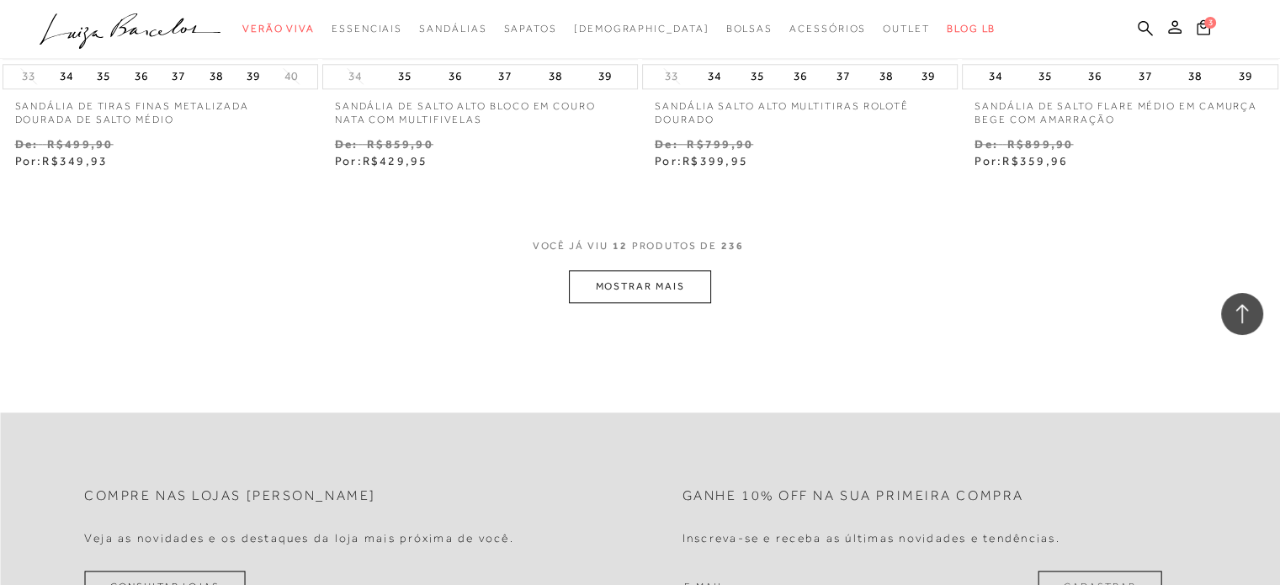
click at [674, 281] on button "MOSTRAR MAIS" at bounding box center [639, 286] width 141 height 33
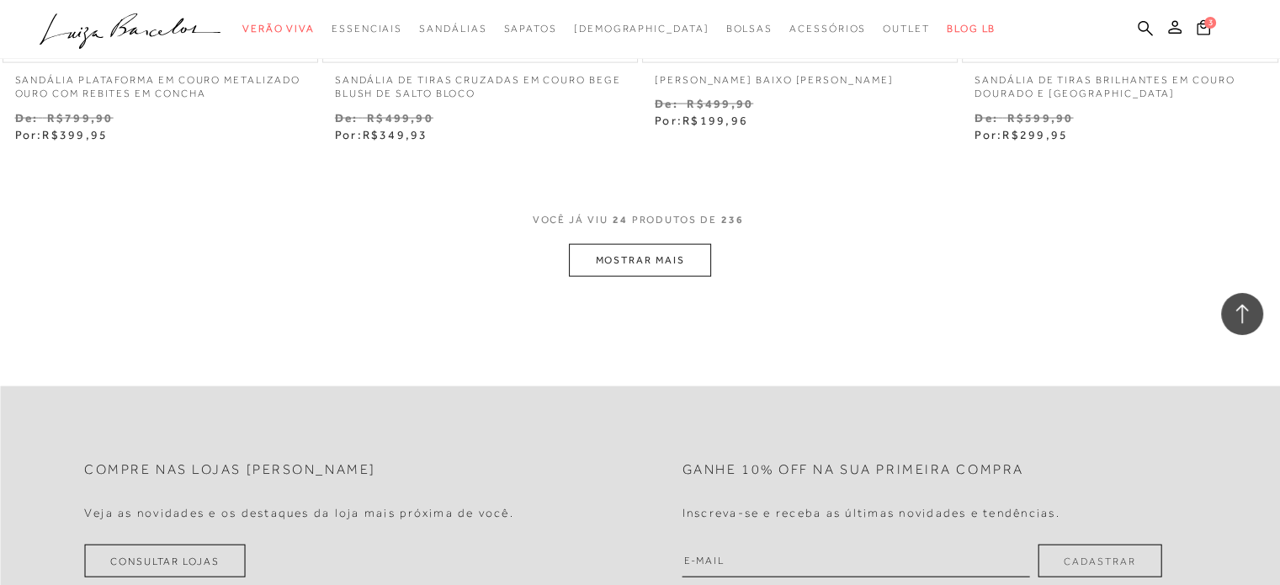
scroll to position [3618, 0]
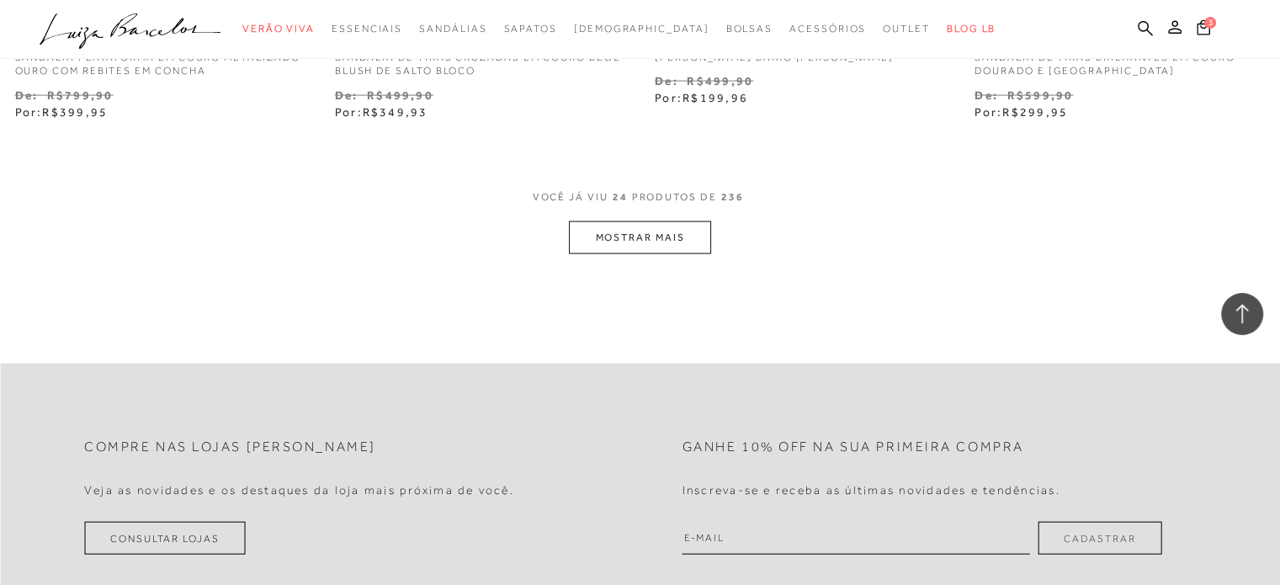
click at [683, 235] on button "MOSTRAR MAIS" at bounding box center [639, 237] width 141 height 33
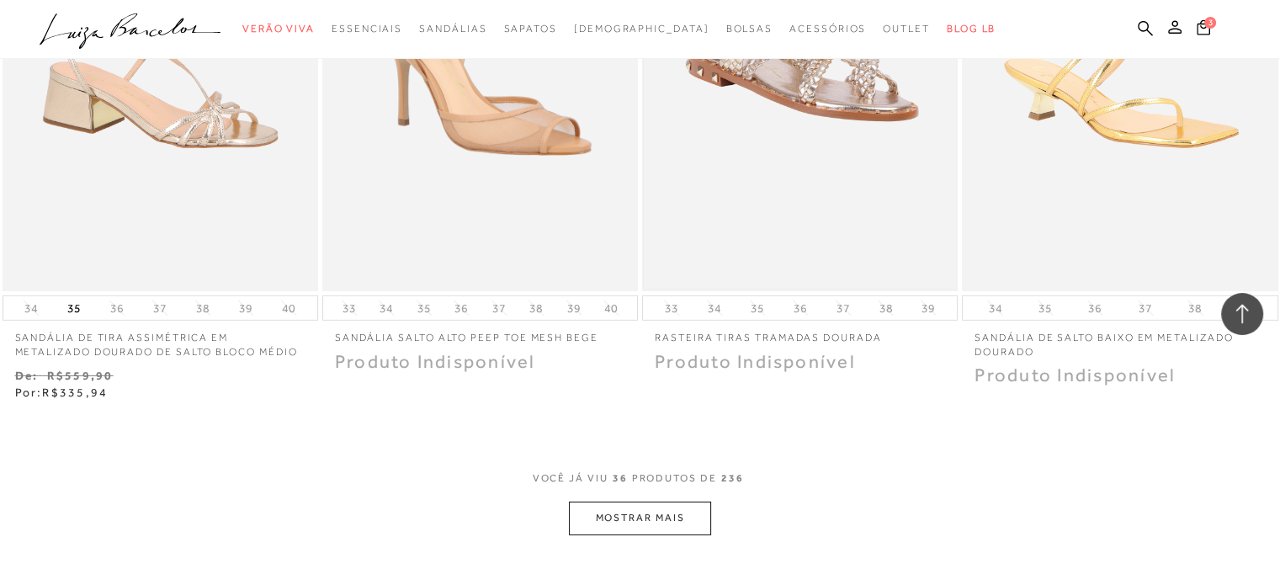
scroll to position [5385, 0]
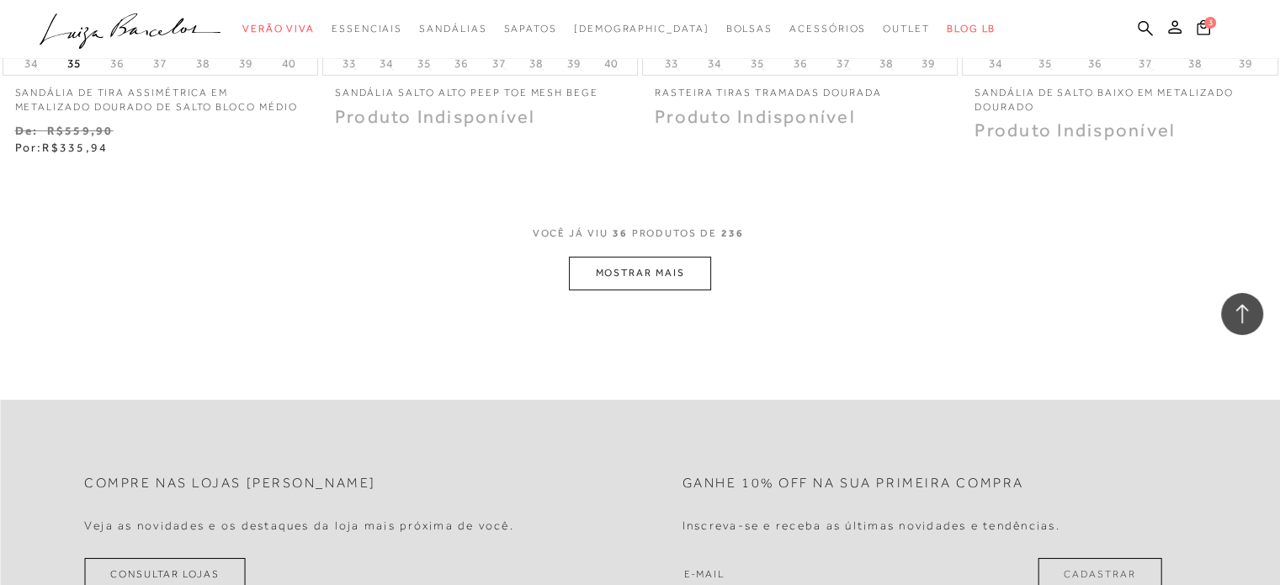
click at [630, 277] on button "MOSTRAR MAIS" at bounding box center [639, 273] width 141 height 33
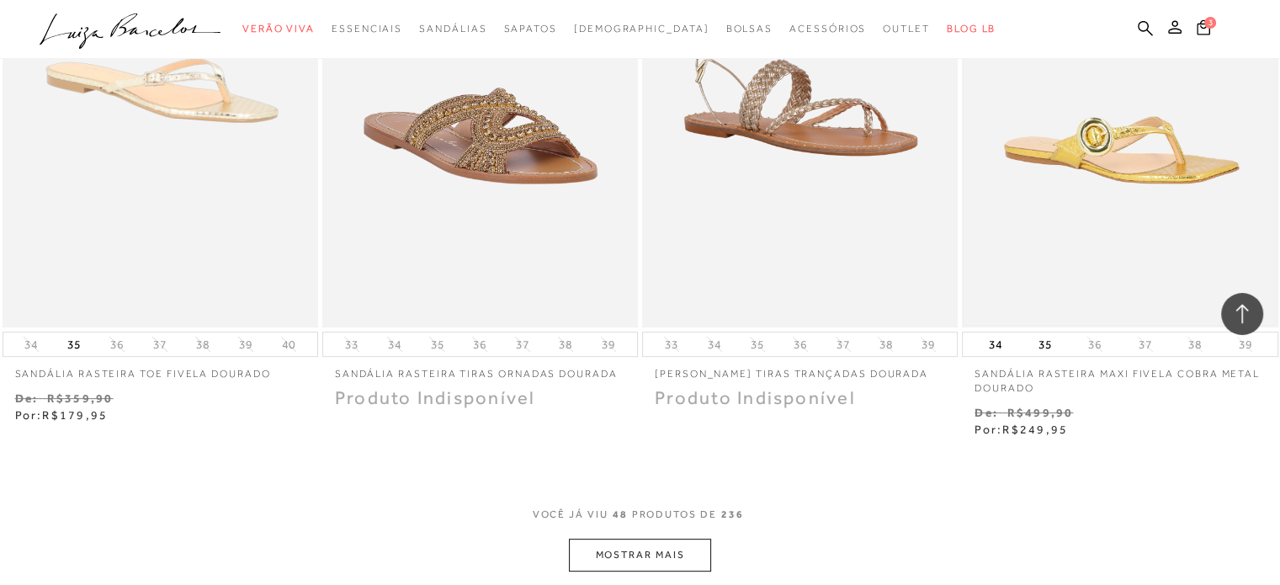
scroll to position [6815, 0]
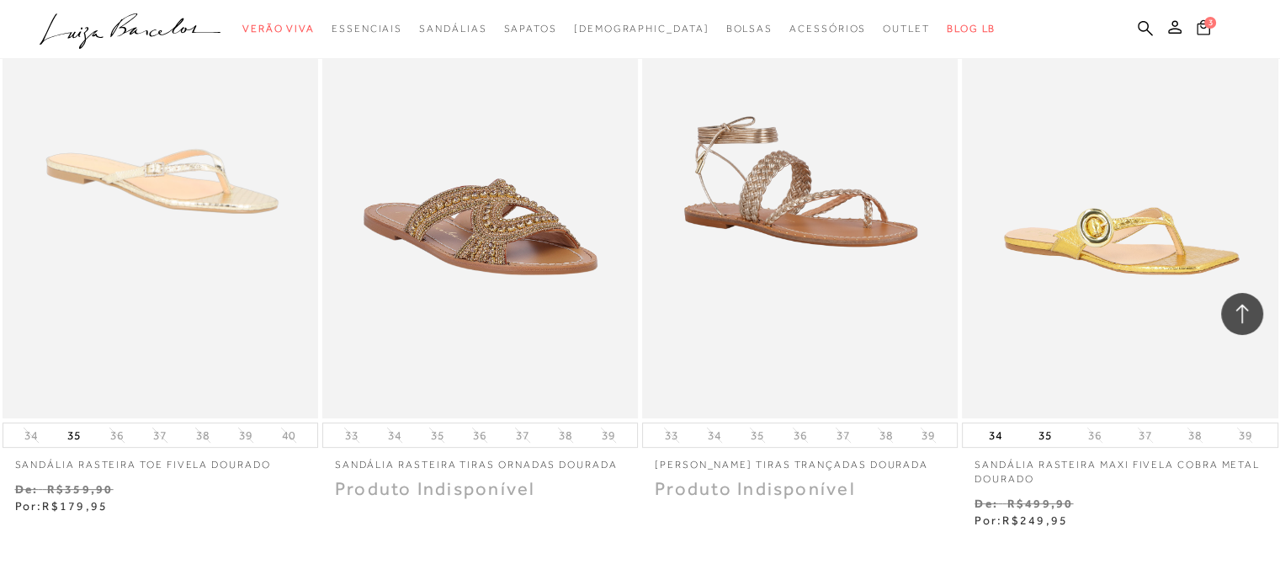
click at [1201, 23] on icon at bounding box center [1202, 26] width 13 height 15
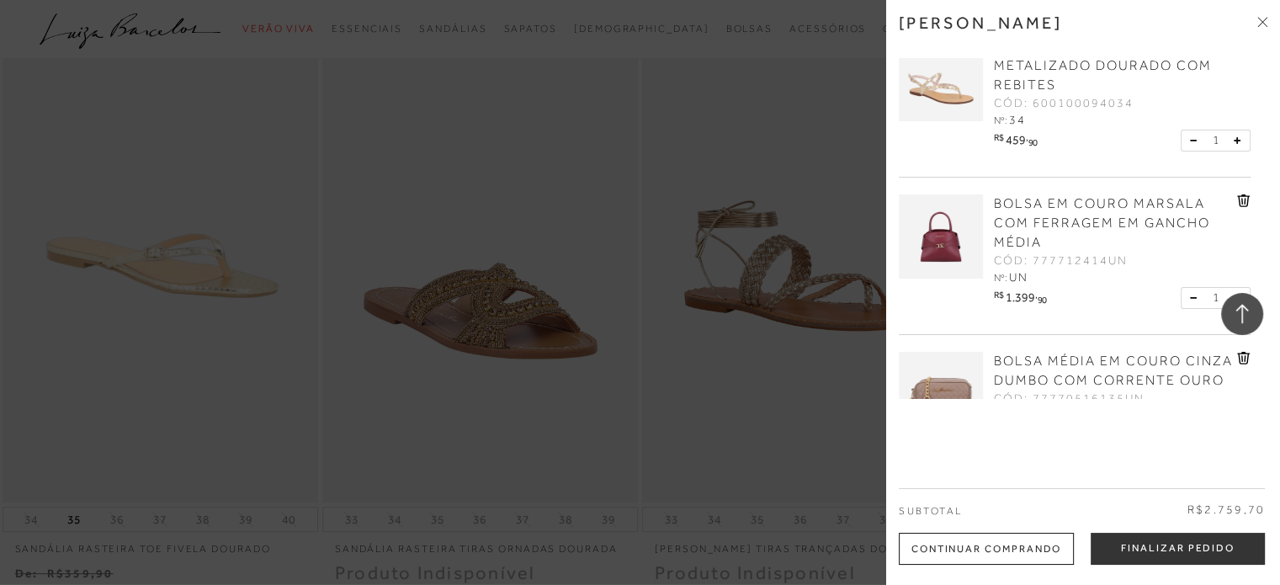
scroll to position [0, 0]
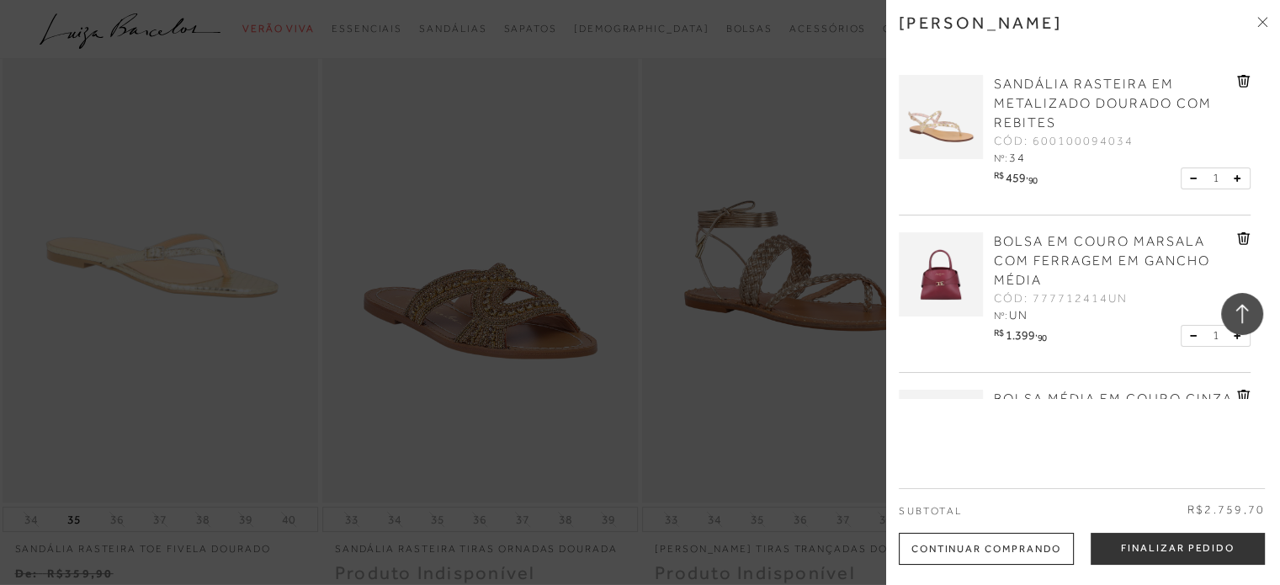
click at [552, 88] on div at bounding box center [640, 292] width 1280 height 585
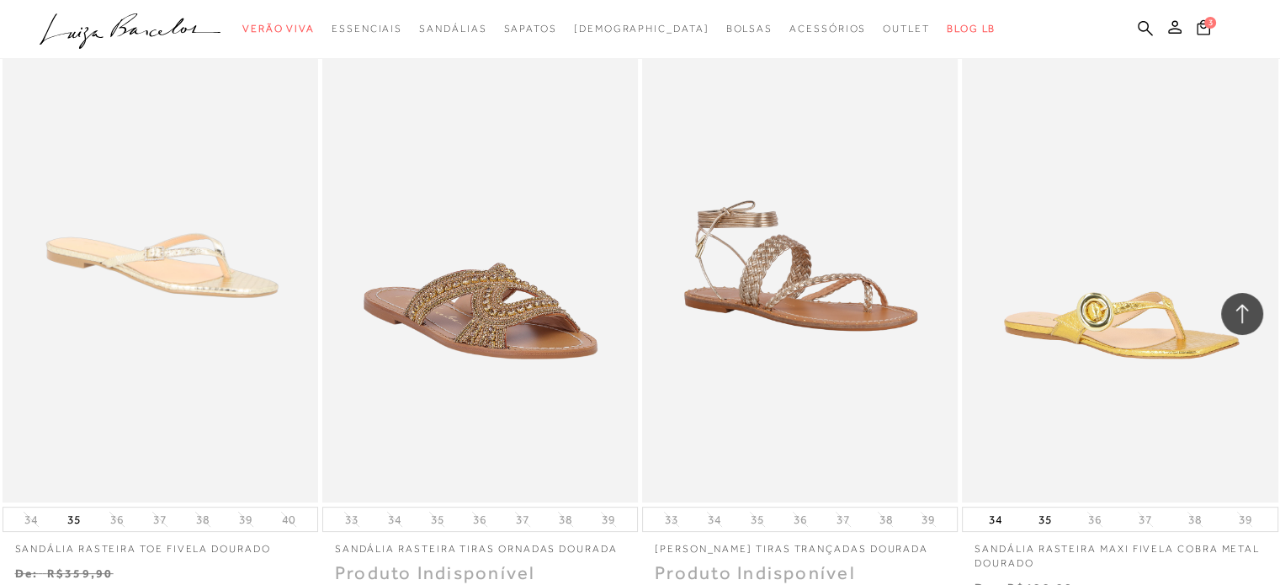
click at [146, 19] on icon ".a{fill-rule:evenodd;}" at bounding box center [131, 30] width 182 height 35
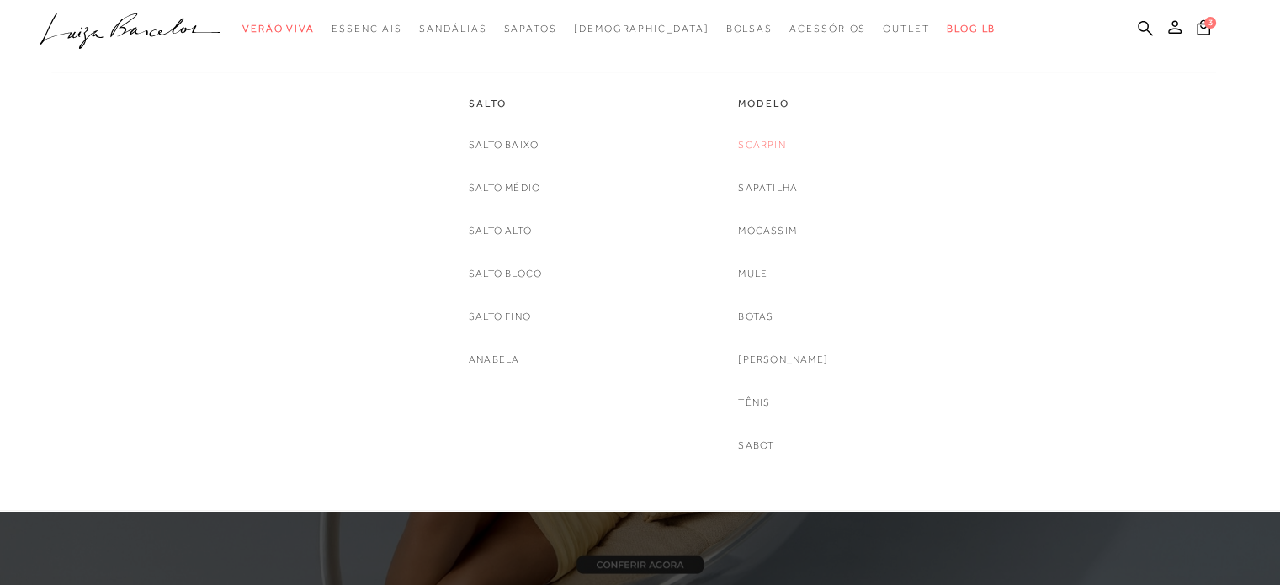
click at [773, 149] on link "Scarpin" at bounding box center [761, 145] width 47 height 18
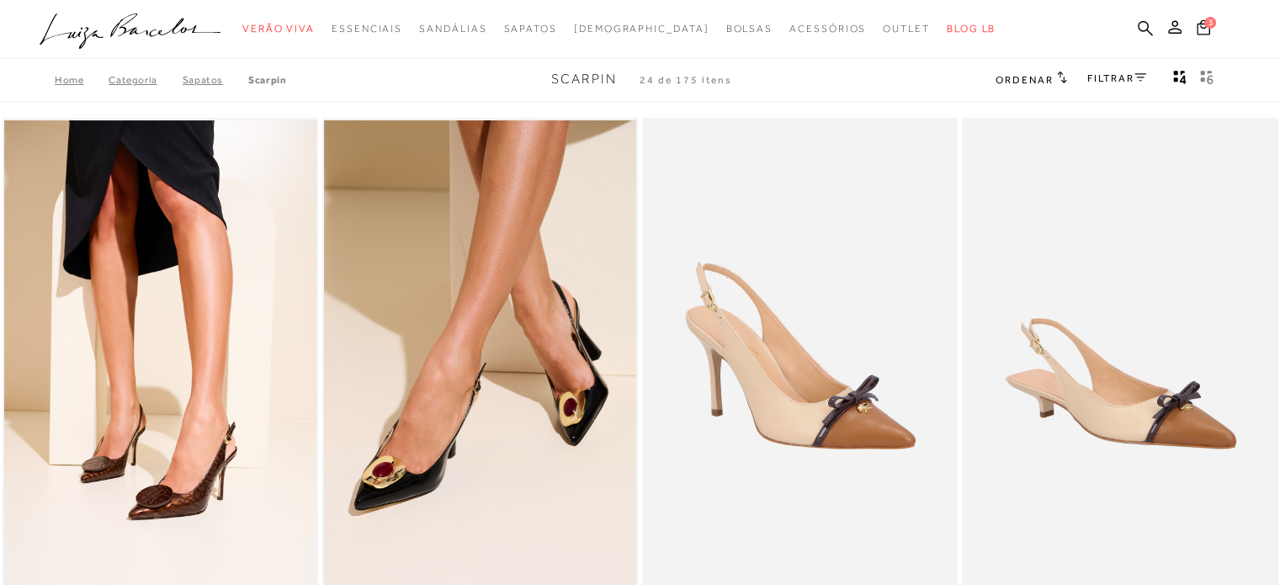
click at [1138, 82] on link "FILTRAR" at bounding box center [1116, 78] width 59 height 12
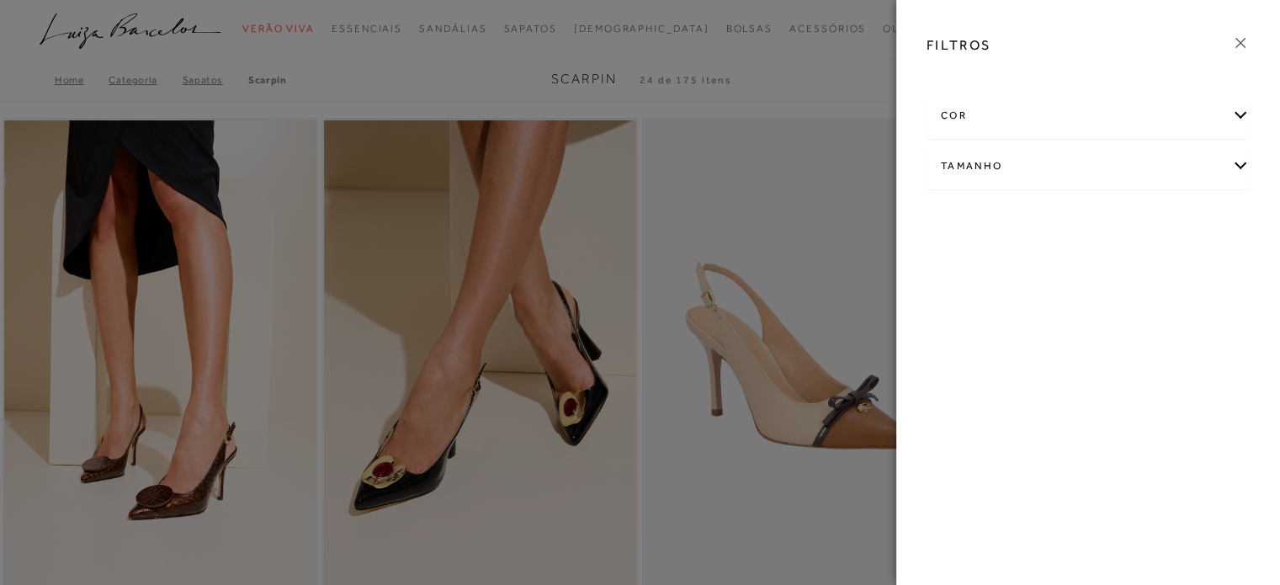
click at [1233, 112] on div "cor" at bounding box center [1087, 115] width 321 height 45
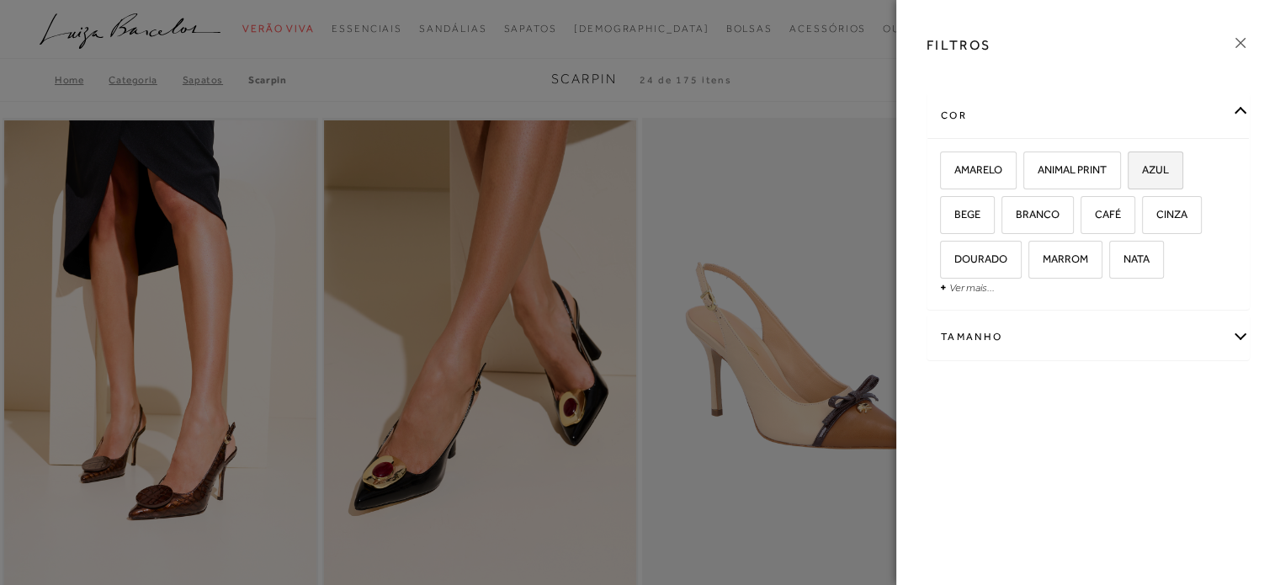
click at [1148, 165] on span "AZUL" at bounding box center [1149, 169] width 40 height 13
click at [1142, 165] on input "AZUL" at bounding box center [1133, 172] width 17 height 17
checkbox input "true"
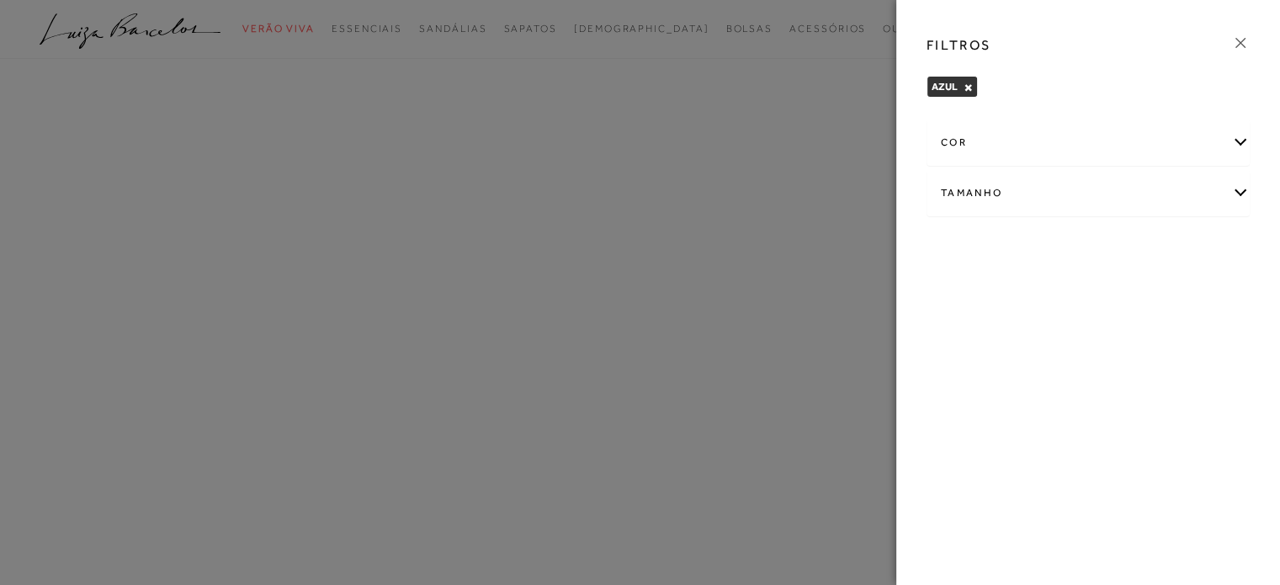
click at [1232, 143] on div "cor" at bounding box center [1087, 142] width 321 height 45
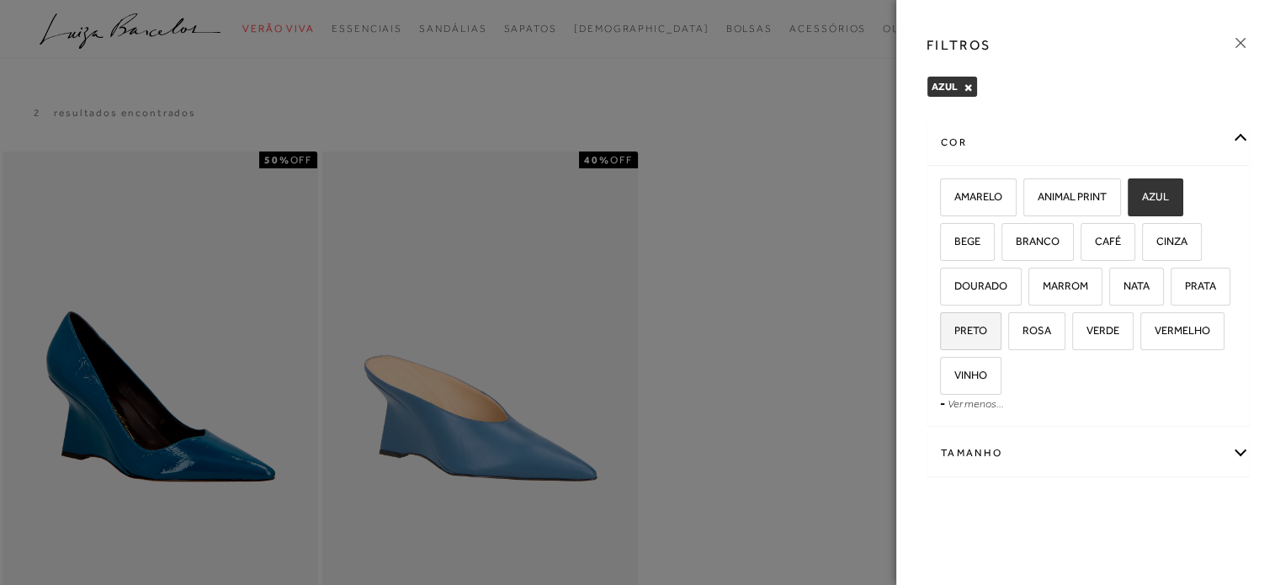
click at [973, 329] on span "PRETO" at bounding box center [963, 330] width 45 height 13
click at [954, 329] on input "PRETO" at bounding box center [945, 333] width 17 height 17
checkbox input "true"
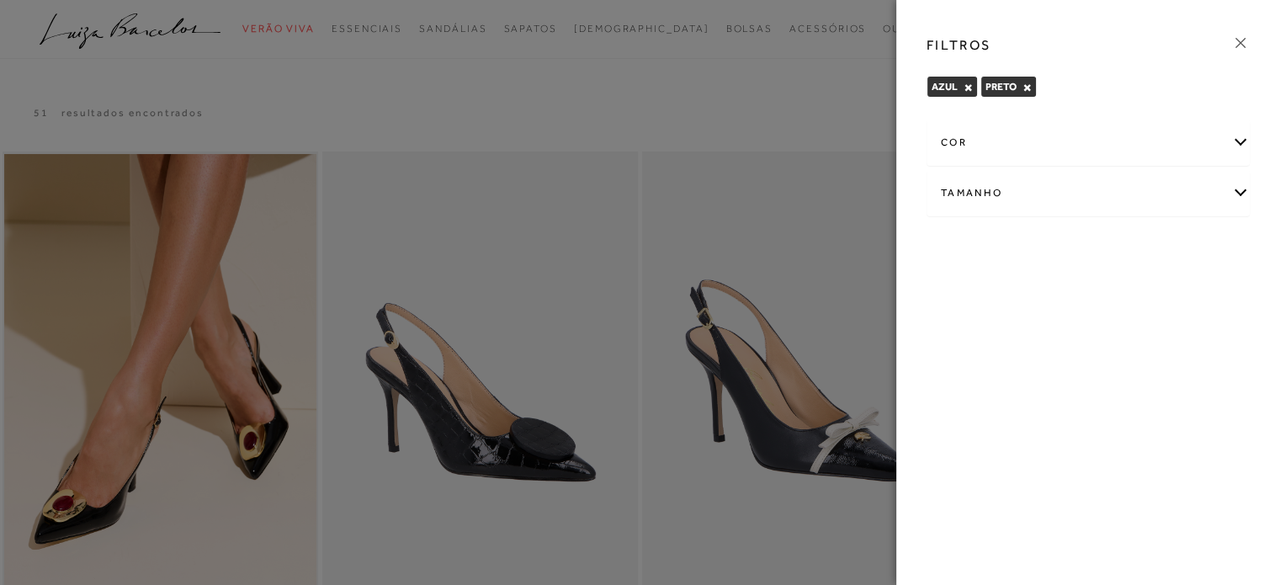
click at [814, 147] on div at bounding box center [640, 292] width 1280 height 585
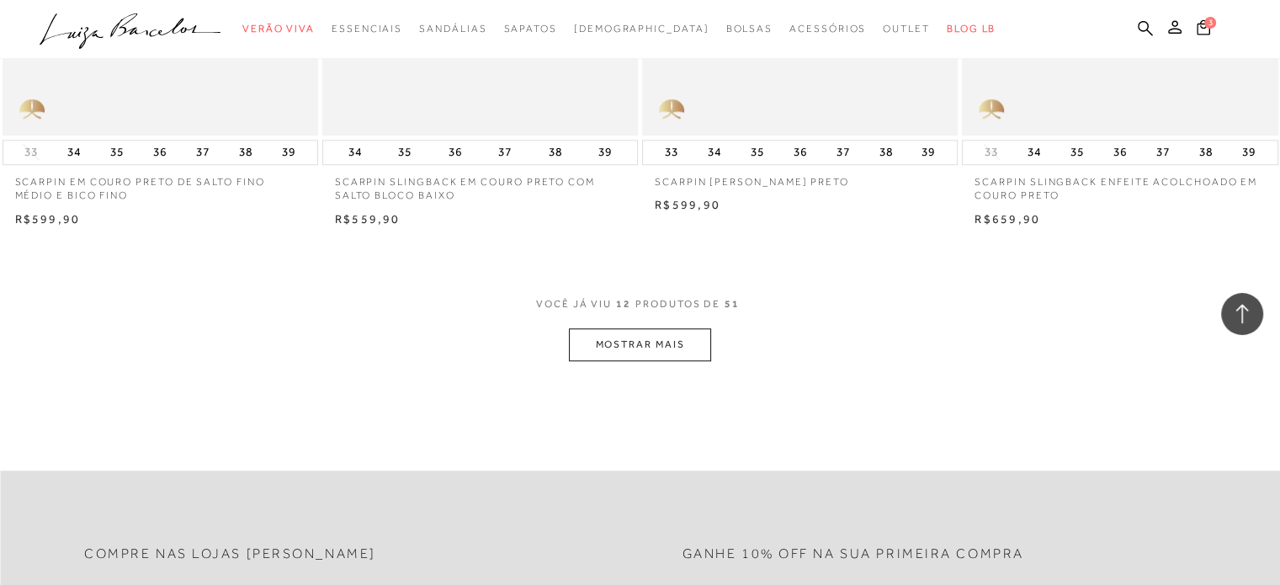
scroll to position [1683, 0]
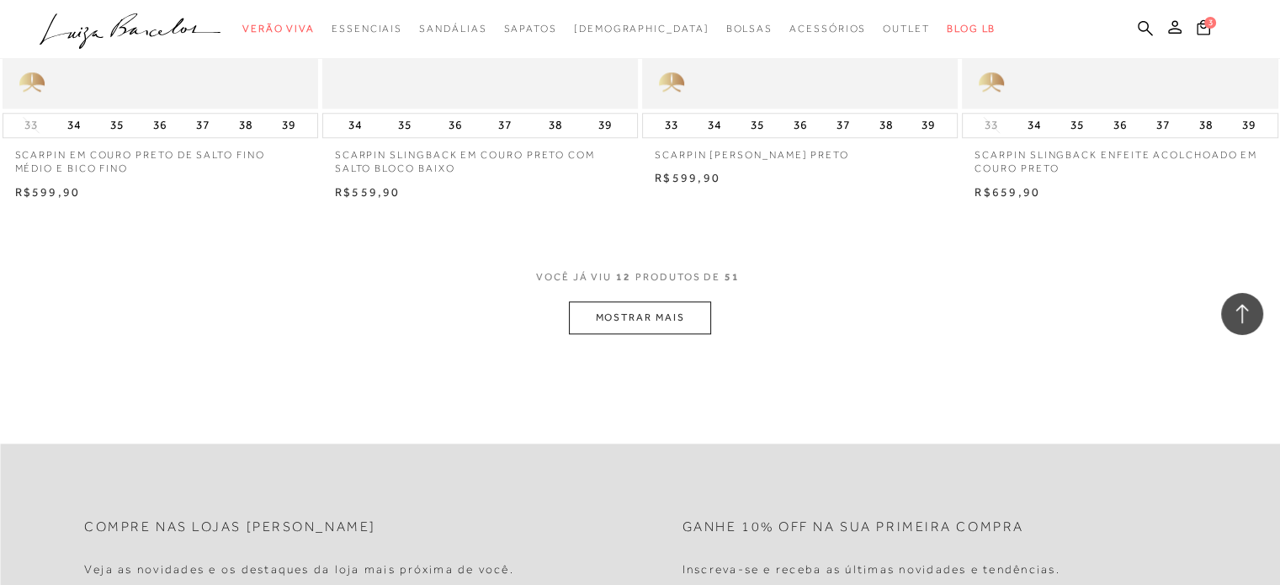
click at [682, 319] on button "MOSTRAR MAIS" at bounding box center [639, 317] width 141 height 33
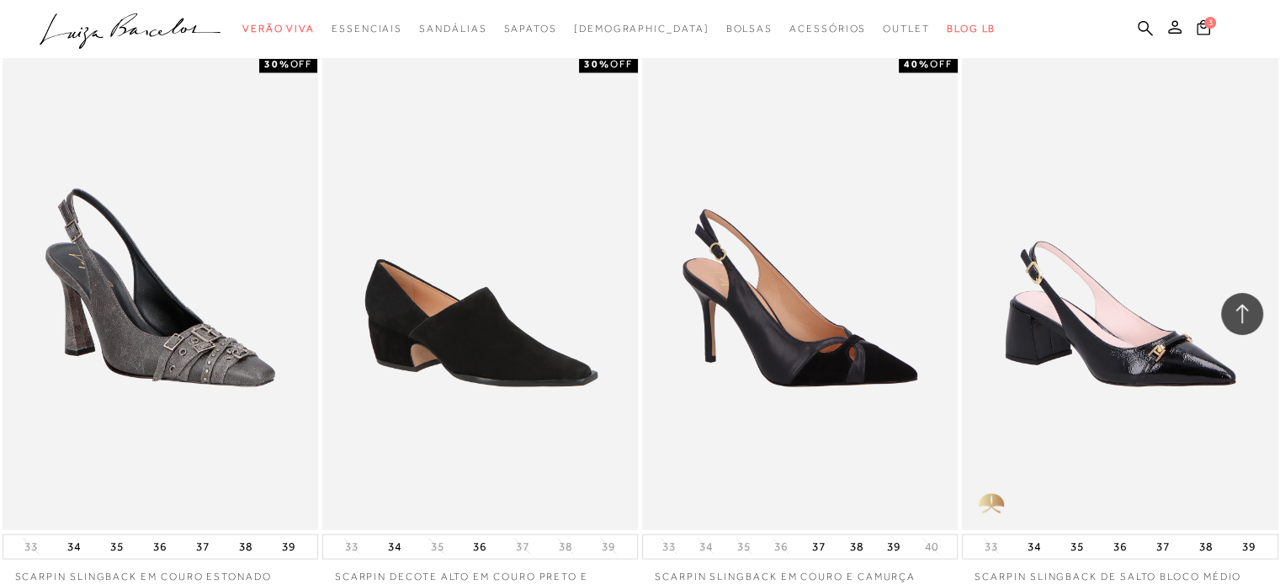
scroll to position [3365, 0]
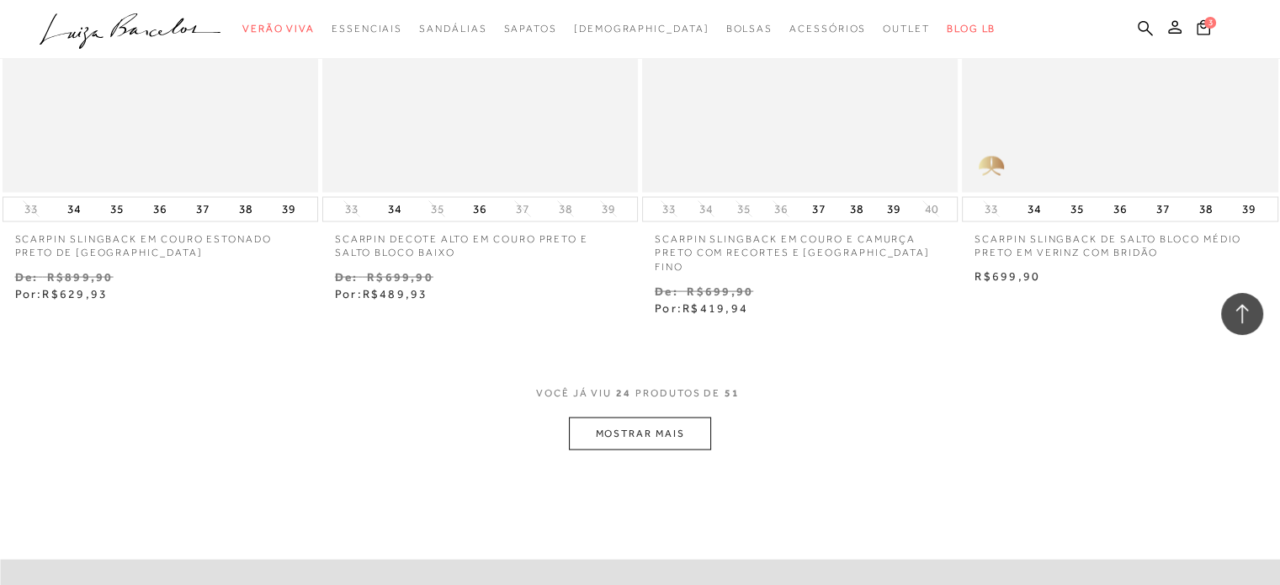
click at [633, 426] on button "MOSTRAR MAIS" at bounding box center [639, 433] width 141 height 33
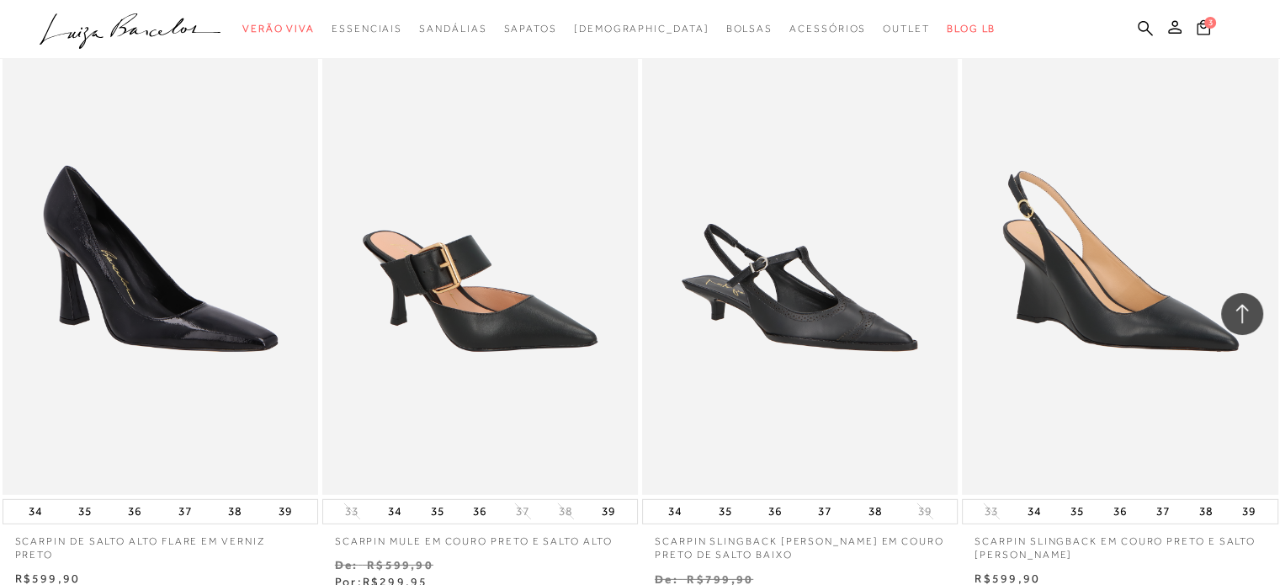
scroll to position [5216, 0]
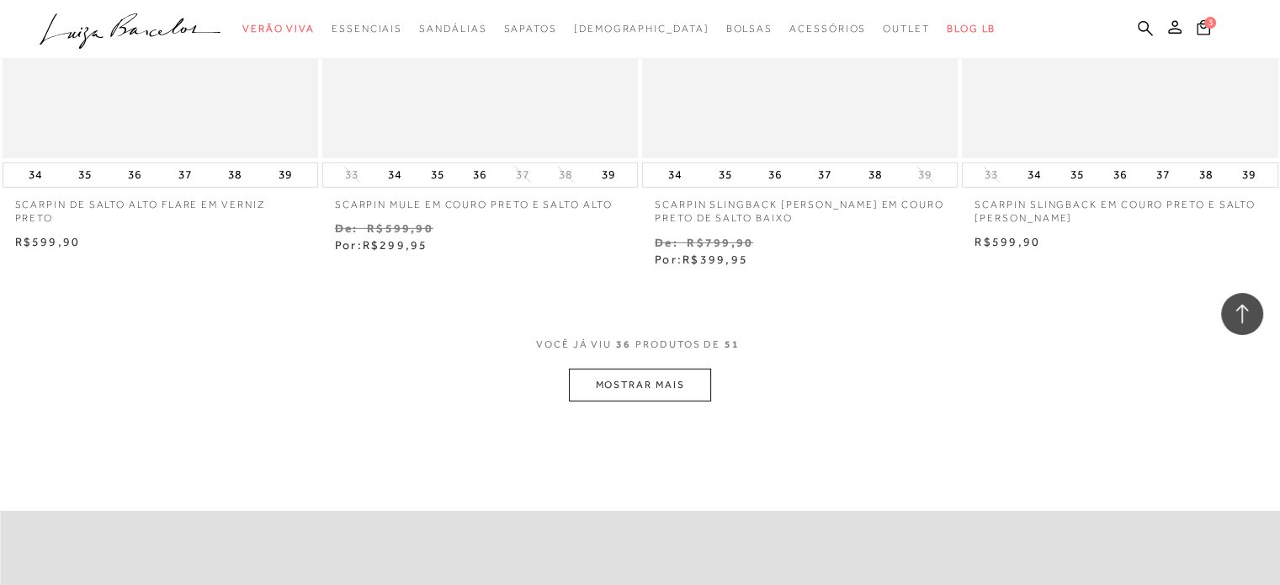
click at [608, 369] on button "MOSTRAR MAIS" at bounding box center [639, 385] width 141 height 33
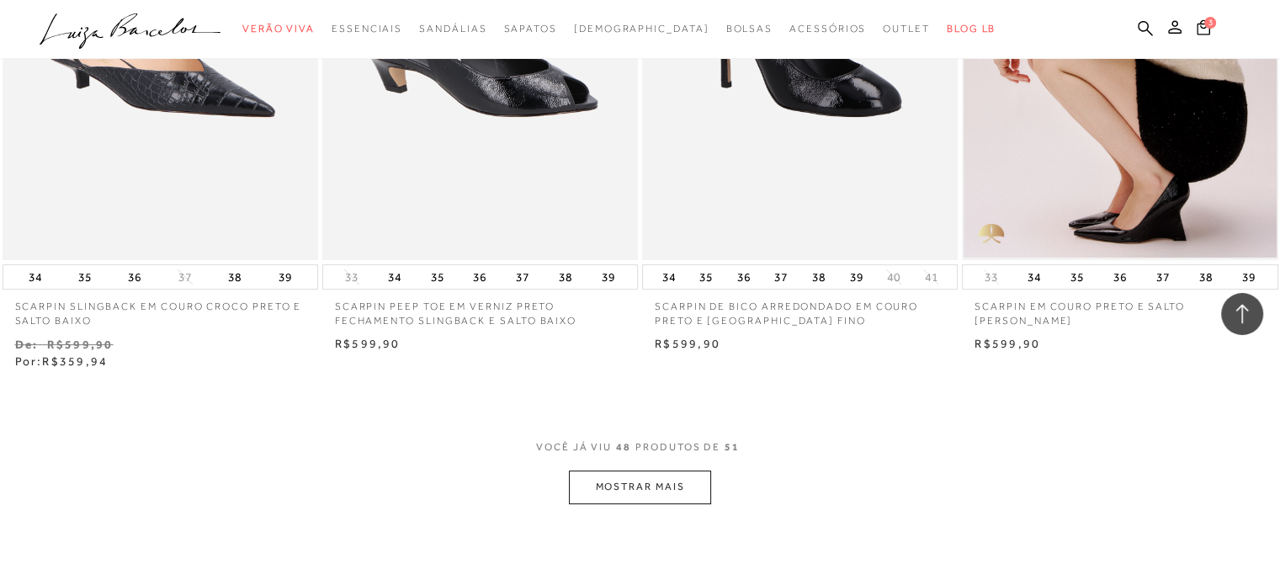
scroll to position [7068, 0]
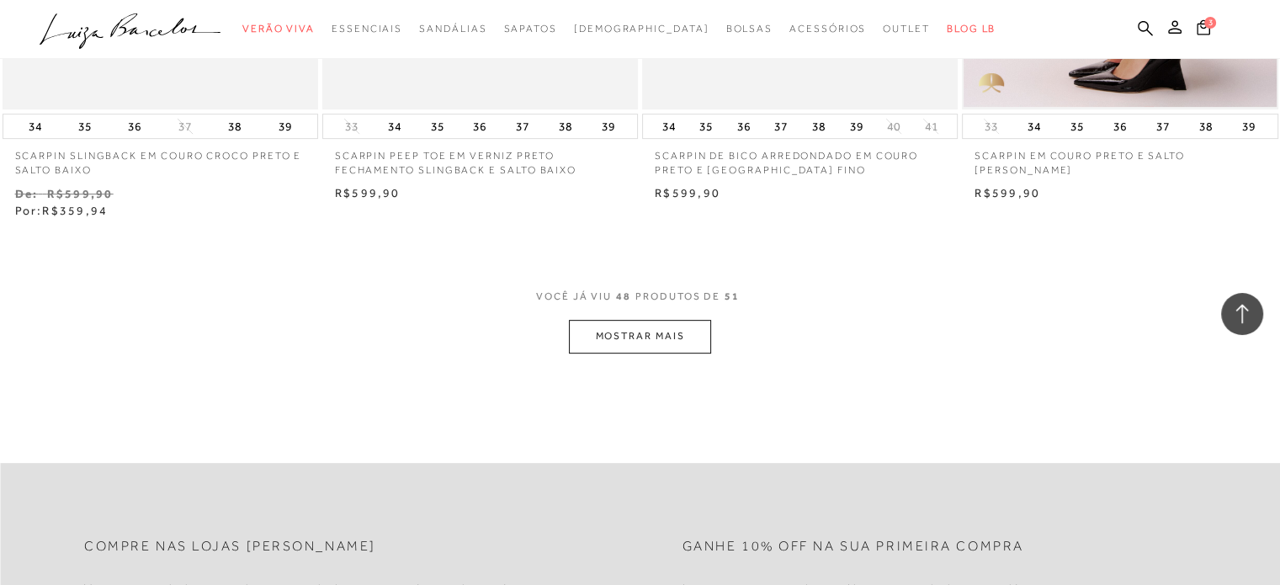
click at [637, 320] on button "MOSTRAR MAIS" at bounding box center [639, 336] width 141 height 33
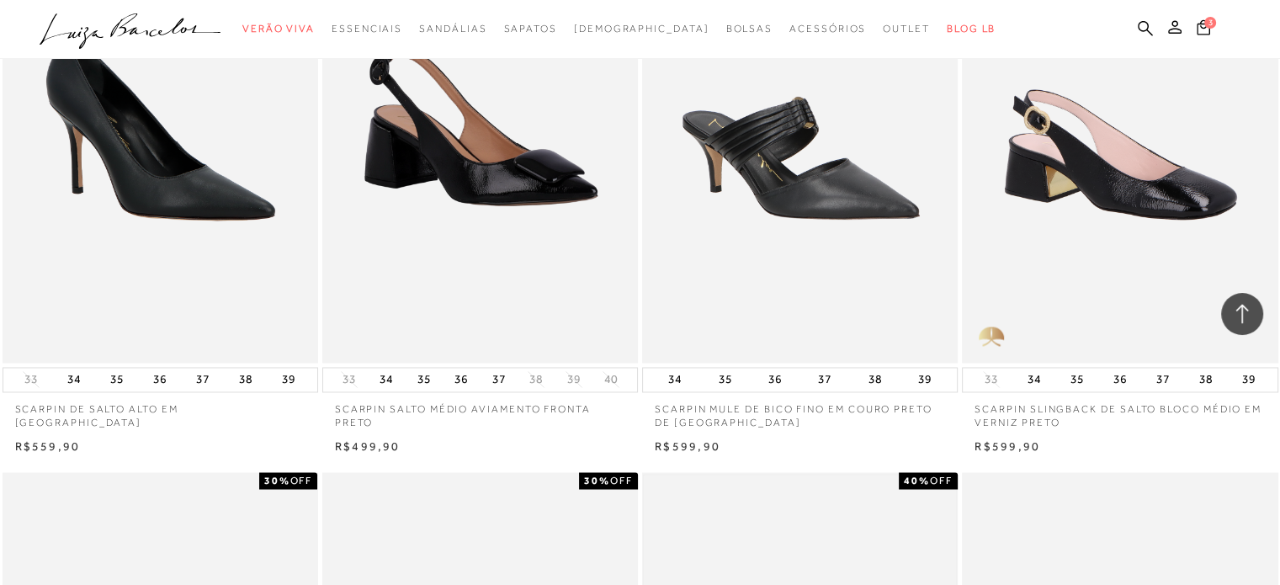
scroll to position [2524, 0]
